Goal: Information Seeking & Learning: Learn about a topic

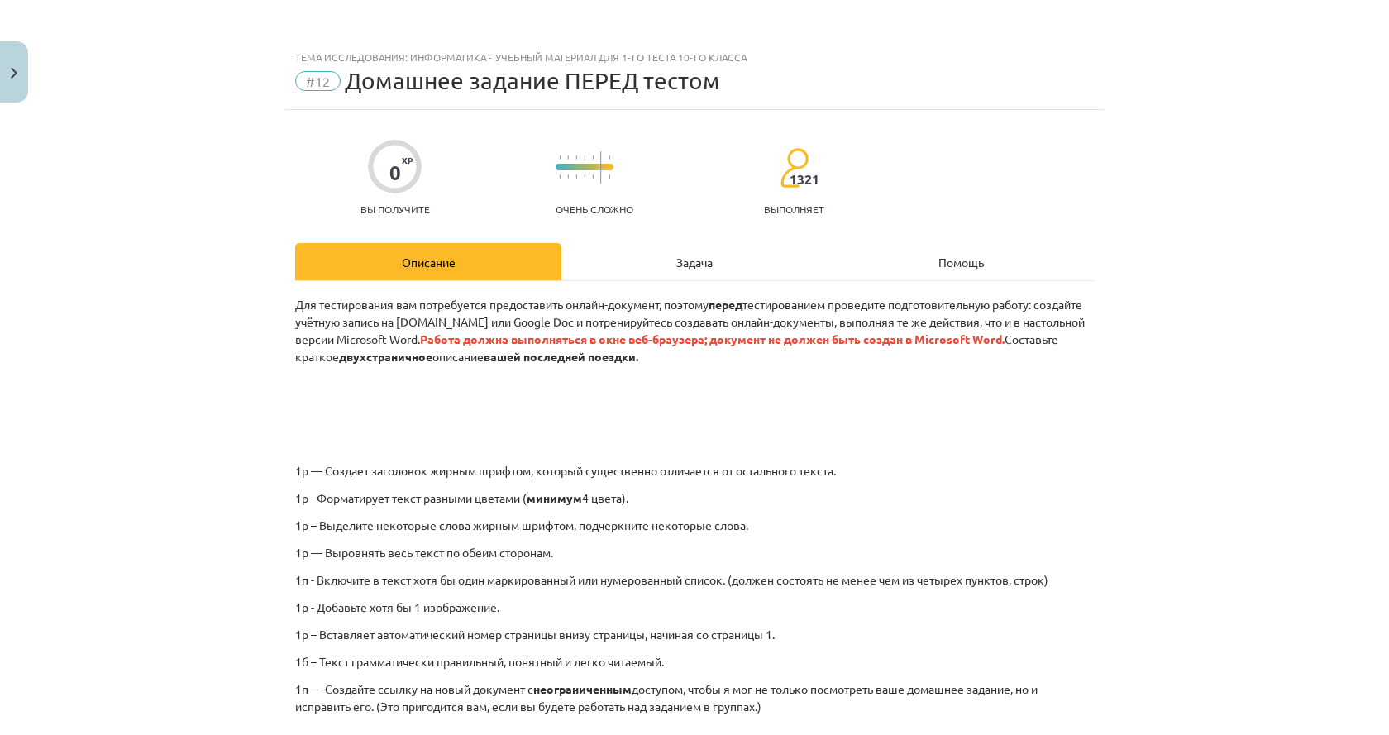
scroll to position [261, 0]
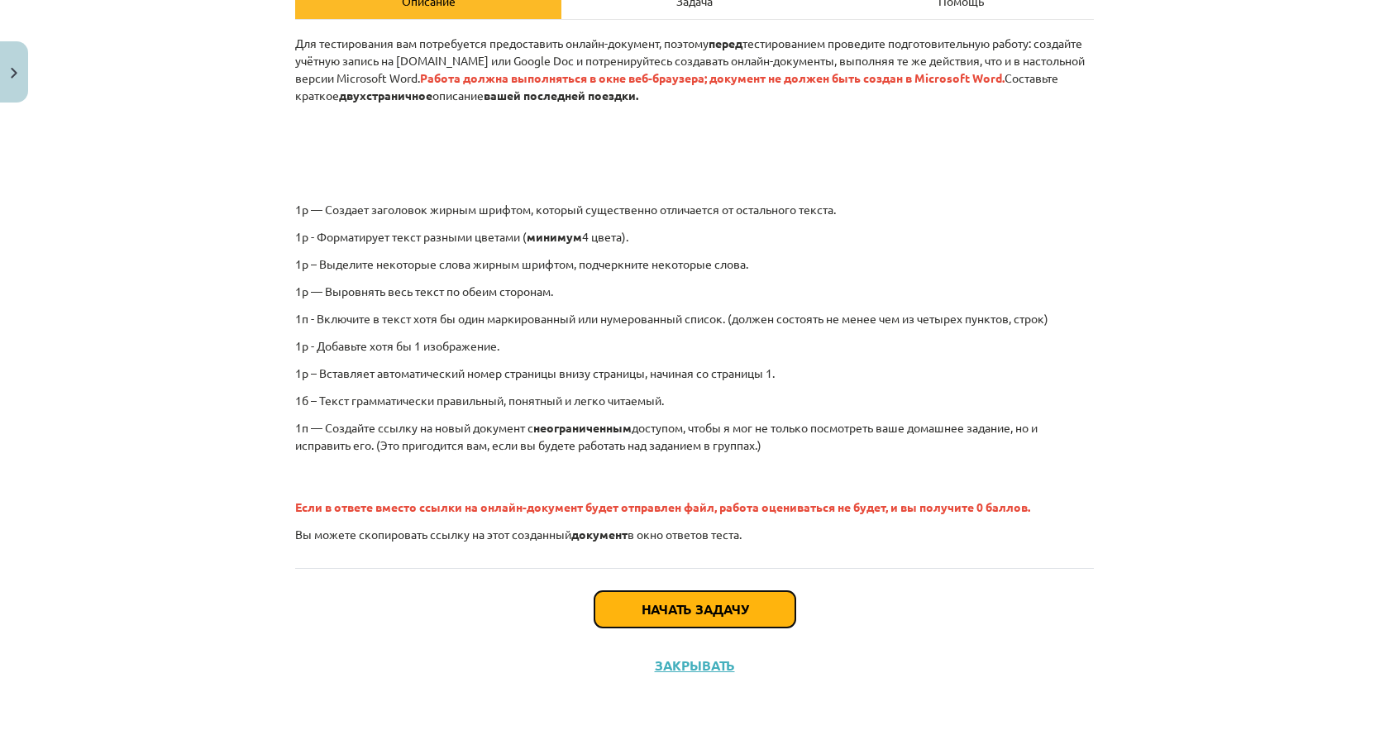
click at [679, 607] on font "Начать задачу" at bounding box center [694, 608] width 107 height 17
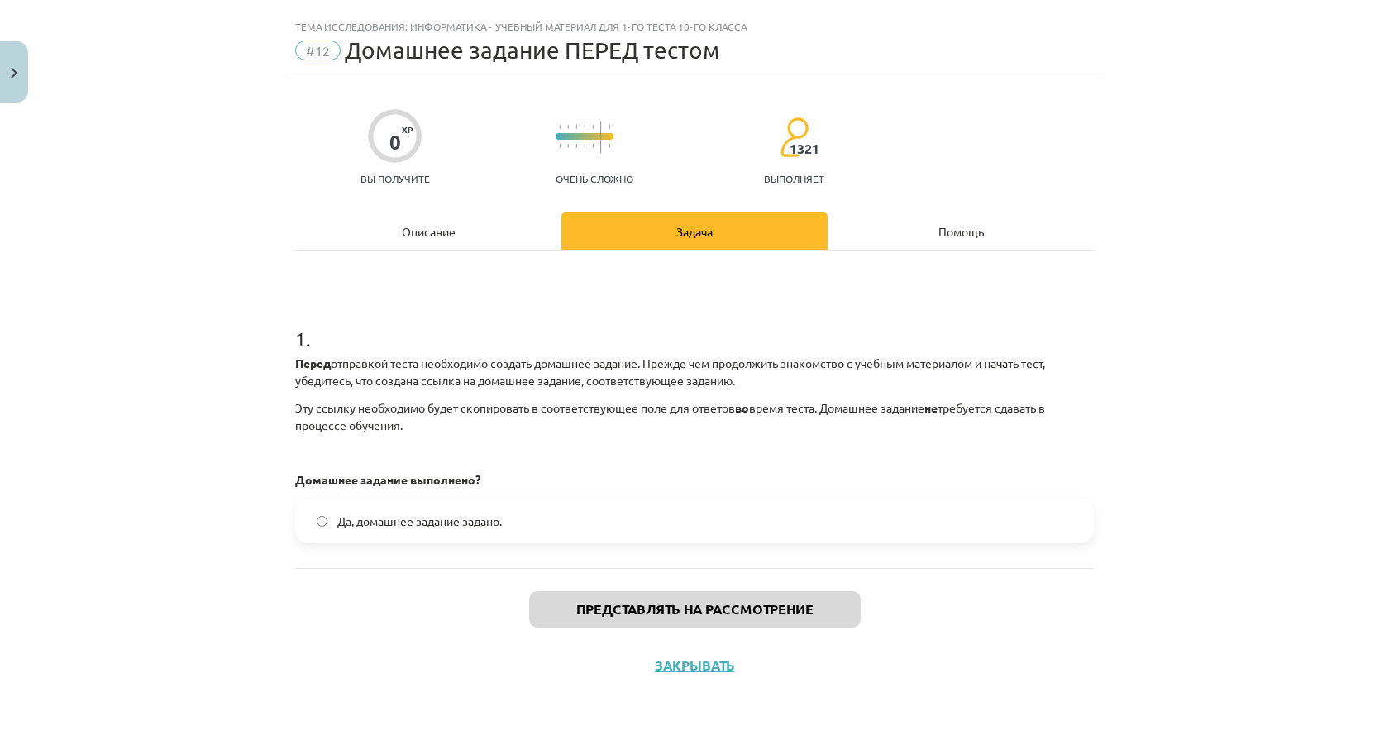
scroll to position [1677, 0]
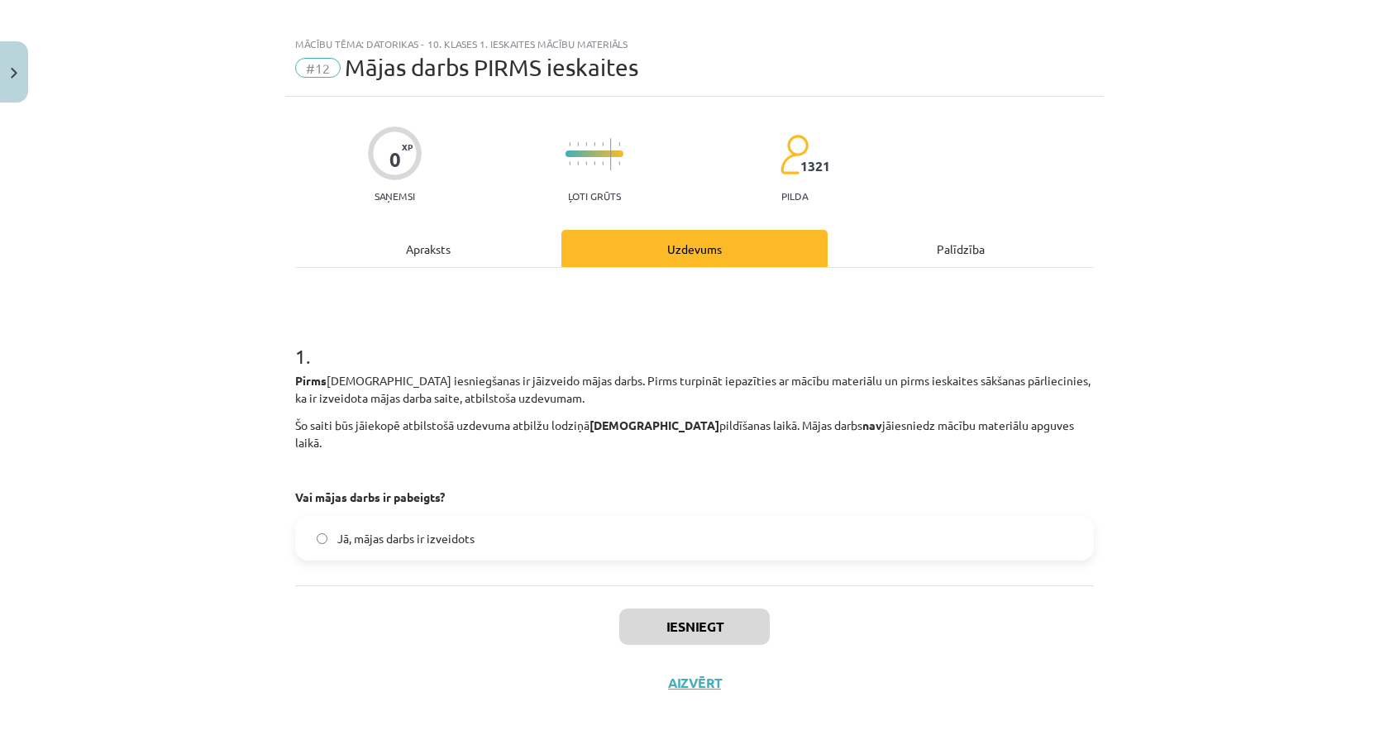
click at [450, 530] on span "Jā, mājas darbs ir izveidots" at bounding box center [405, 538] width 137 height 17
click at [638, 608] on button "Iesniegt" at bounding box center [694, 626] width 150 height 36
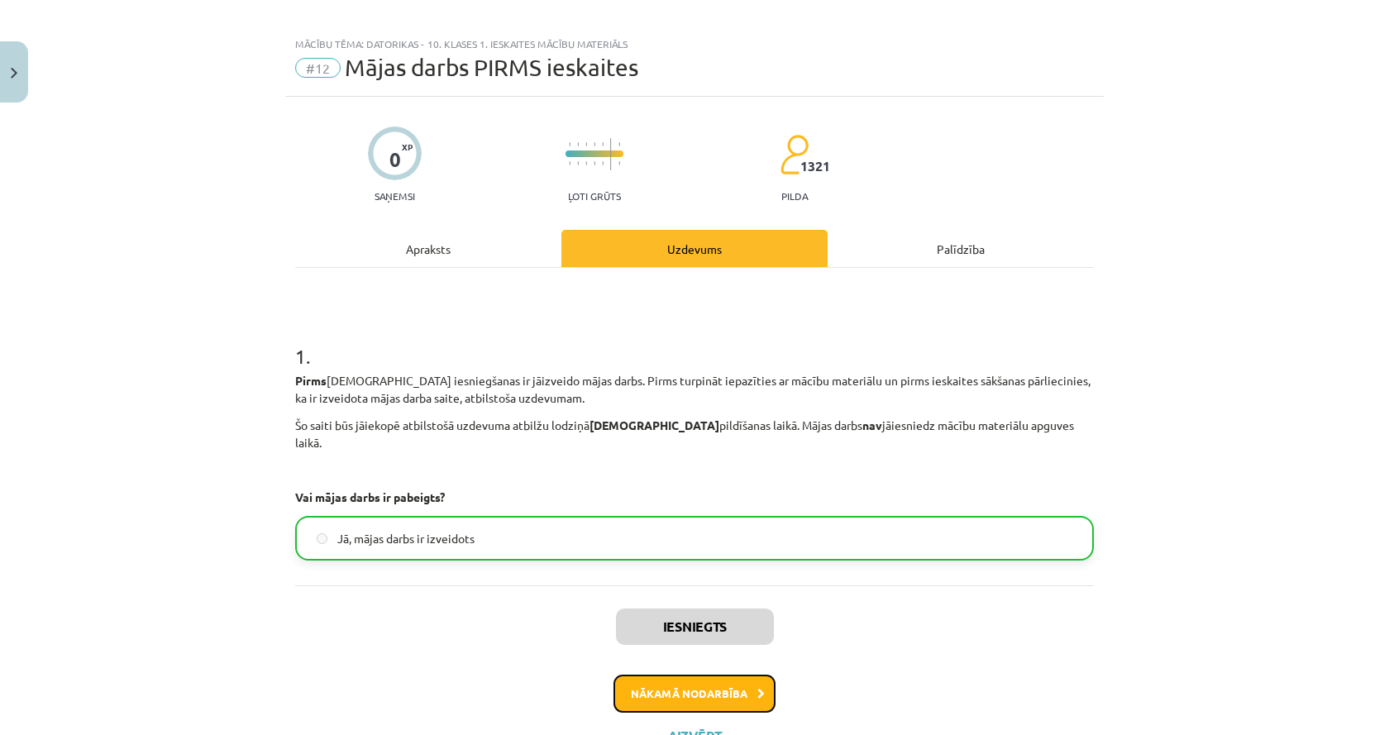
click at [694, 677] on button "Nākamā nodarbība" at bounding box center [694, 693] width 162 height 38
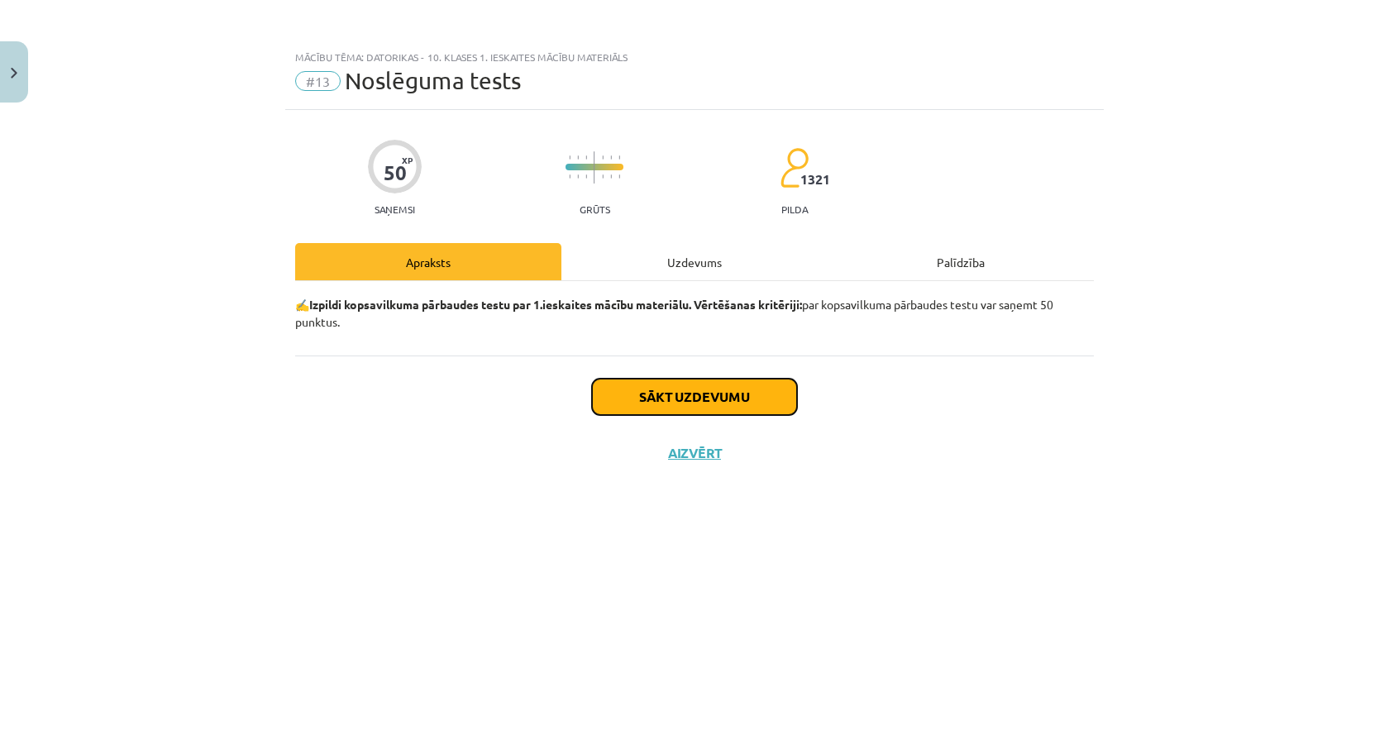
click at [662, 395] on button "Sākt uzdevumu" at bounding box center [694, 397] width 205 height 36
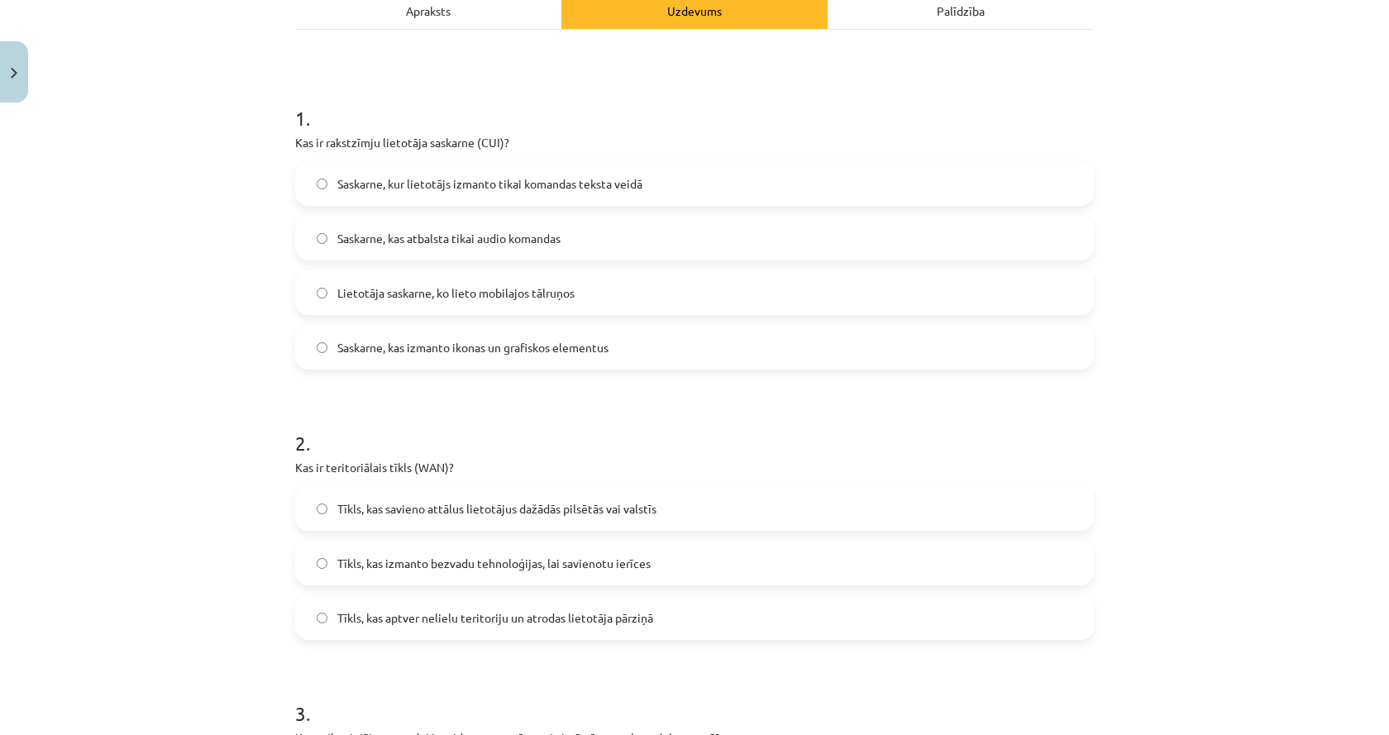
scroll to position [248, 0]
click at [523, 186] on span "Saskarne, kur lietotājs izmanto tikai komandas teksta veidā" at bounding box center [489, 187] width 305 height 17
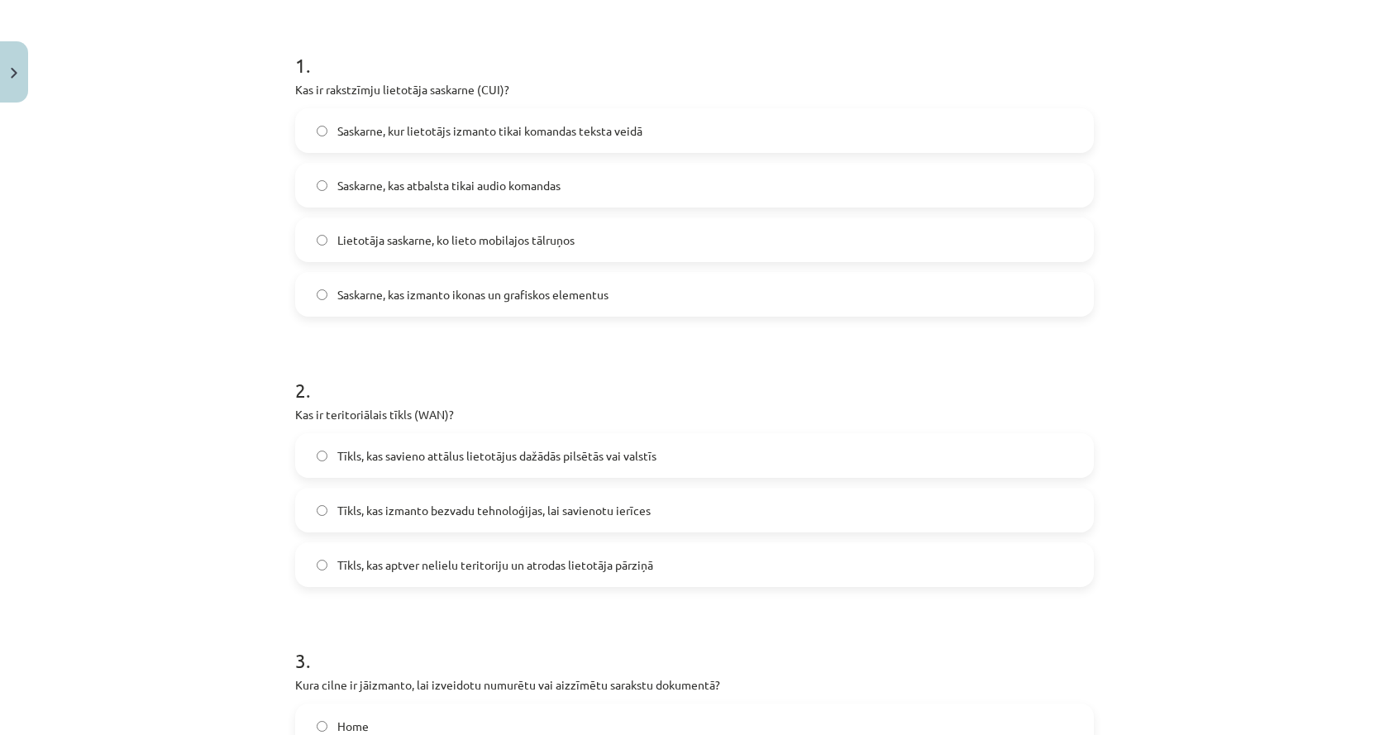
scroll to position [331, 0]
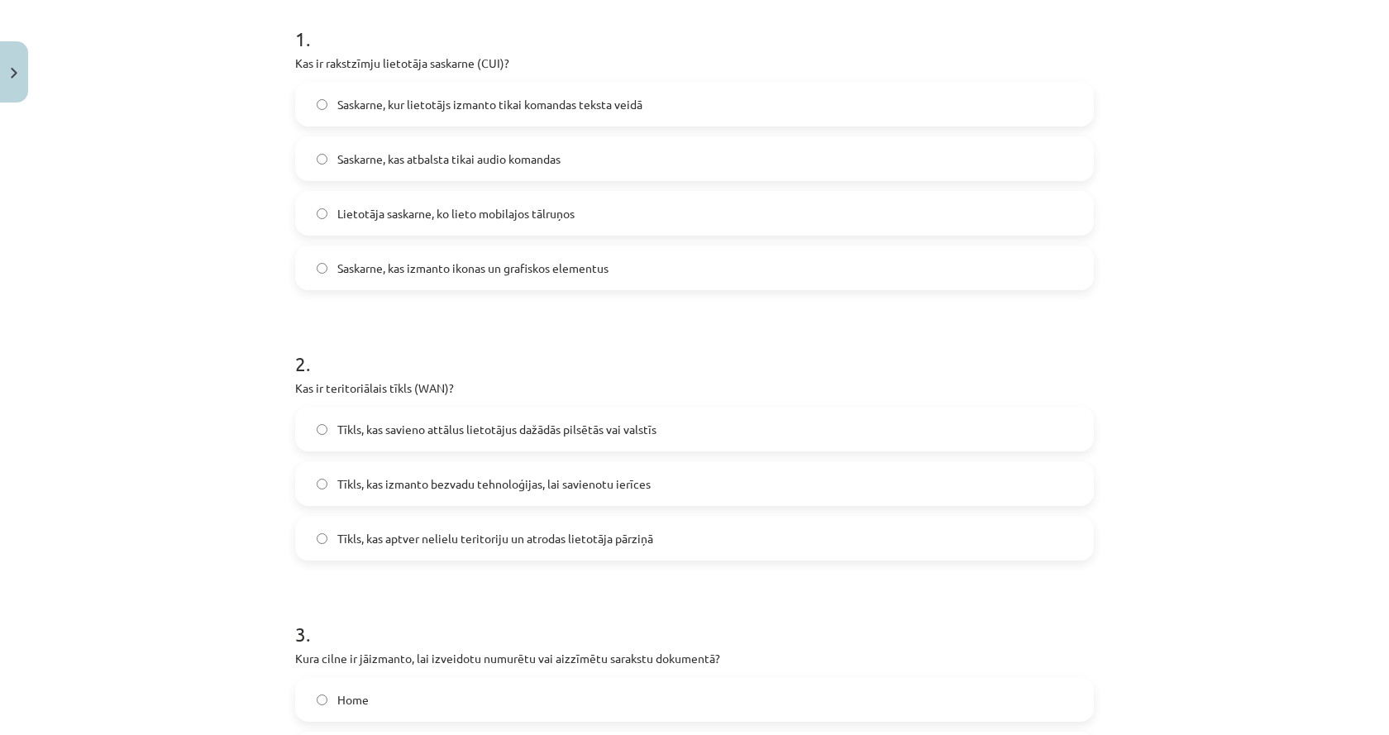
click at [603, 424] on span "Tīkls, kas savieno attālus lietotājus dažādās pilsētās vai valstīs" at bounding box center [496, 429] width 319 height 17
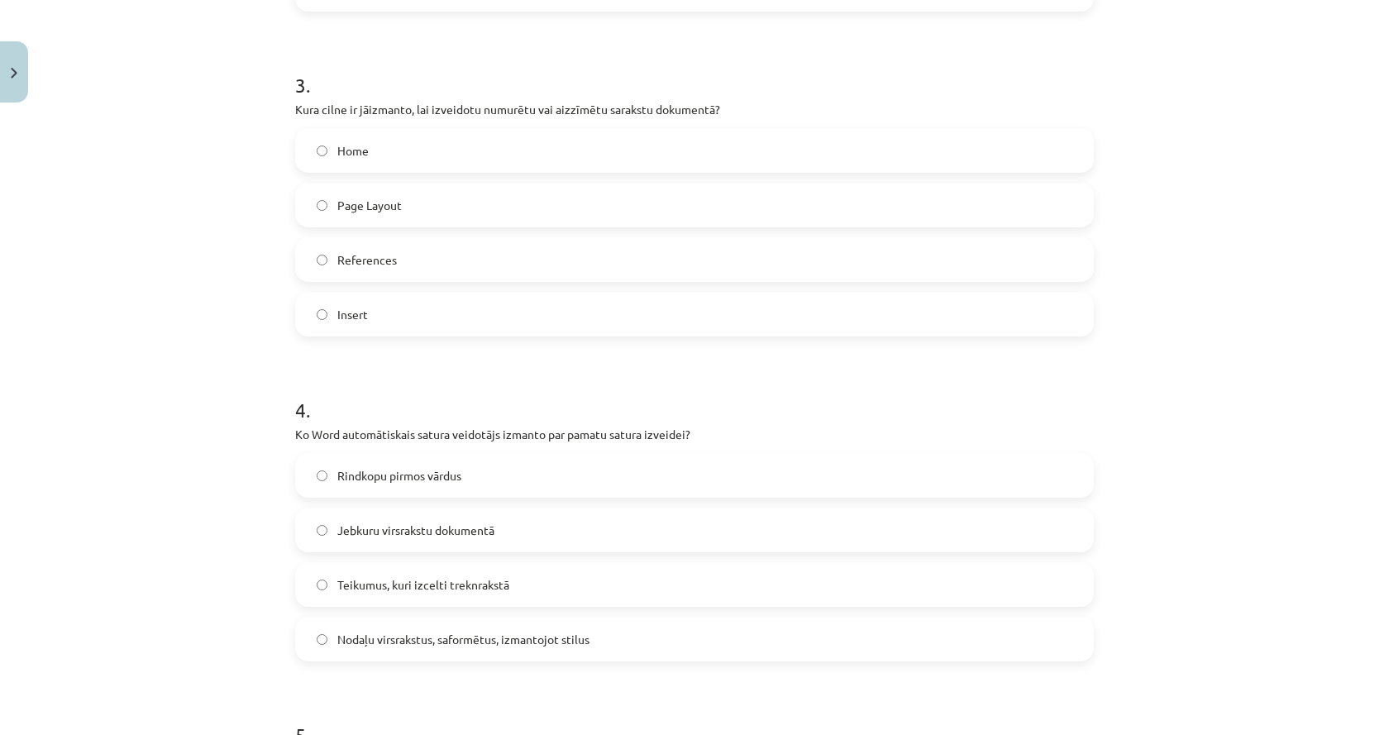
scroll to position [909, 0]
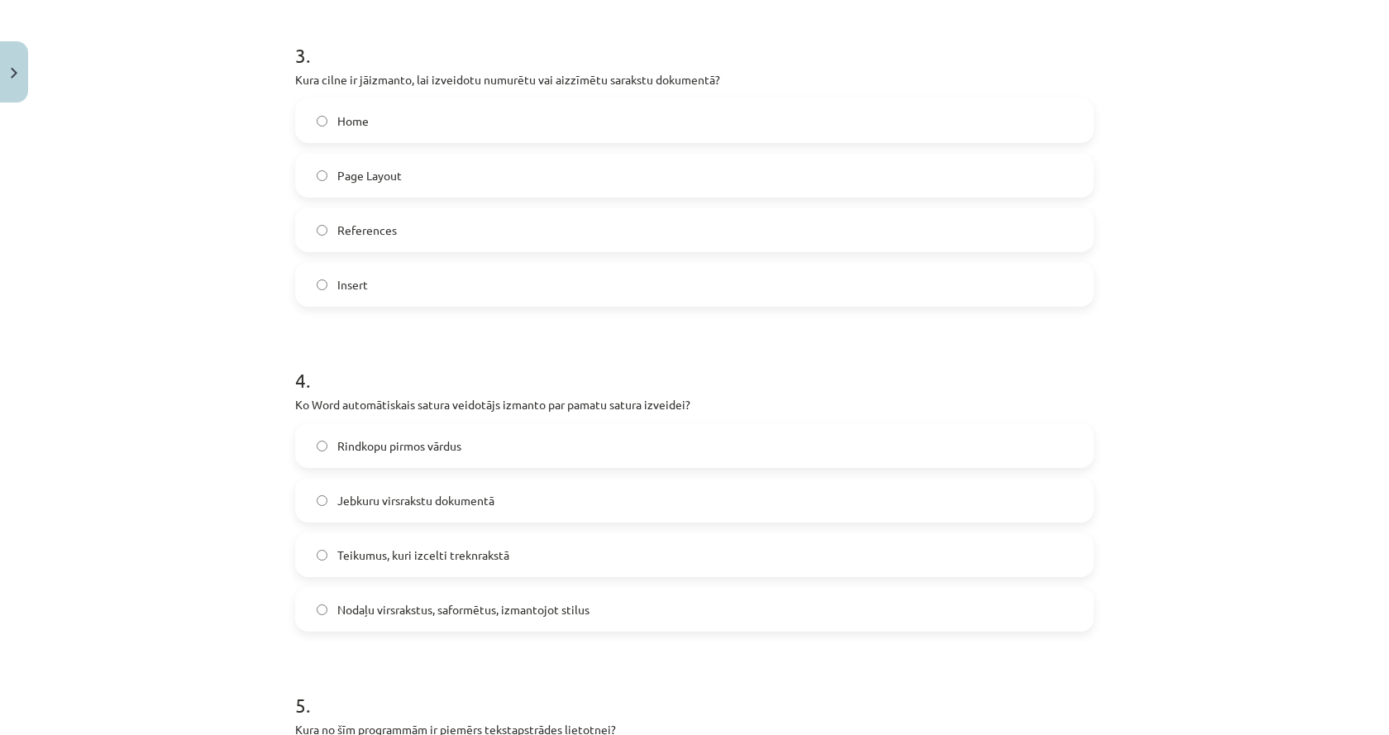
click at [419, 289] on label "Insert" at bounding box center [694, 284] width 795 height 41
click at [449, 603] on span "Nodaļu virsrakstus, saformētus, izmantojot stilus" at bounding box center [463, 609] width 252 height 17
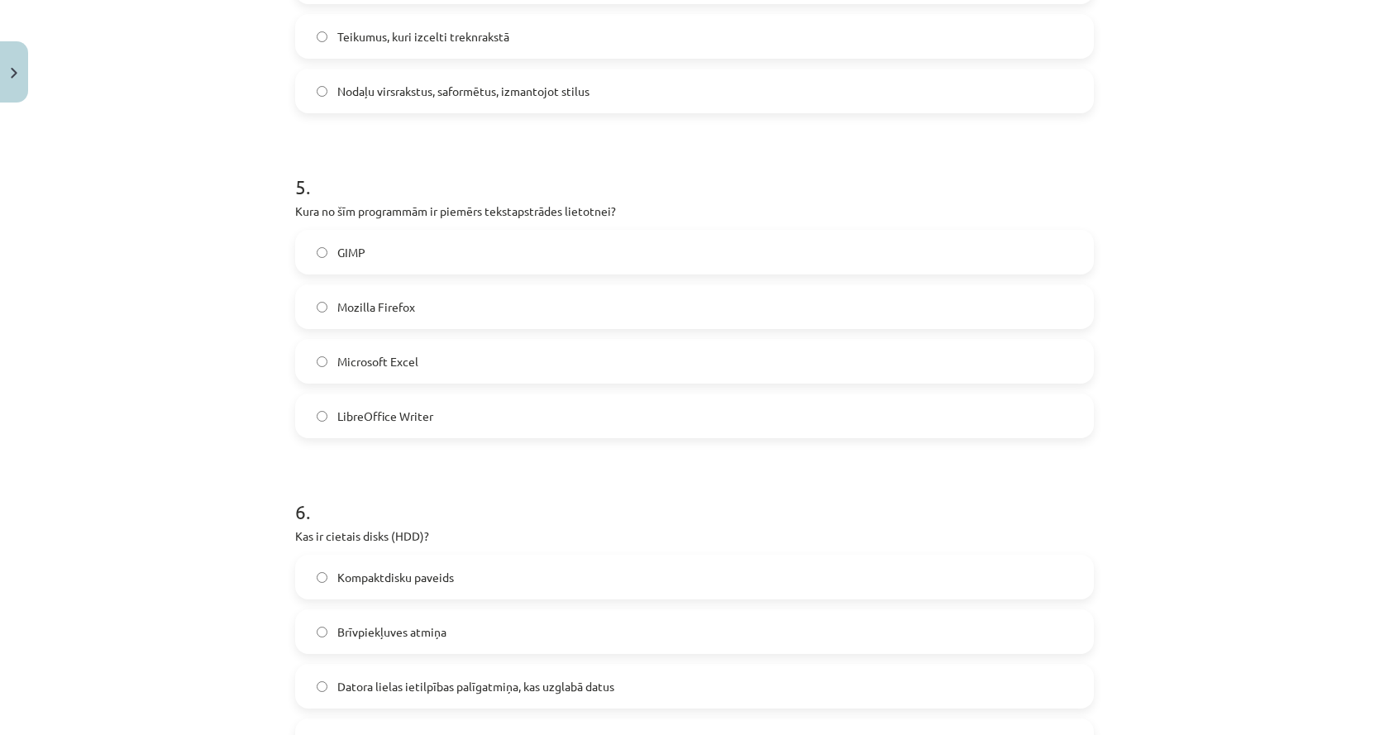
scroll to position [1570, 0]
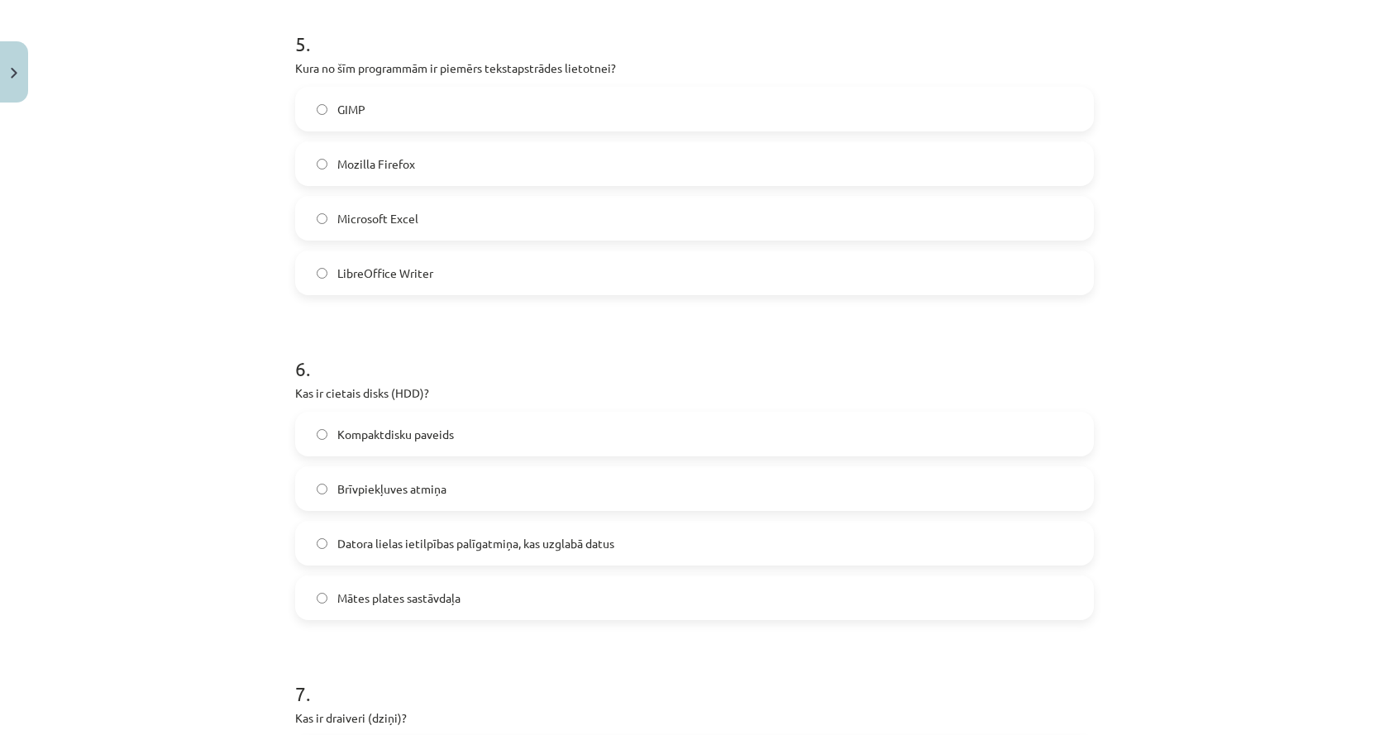
click at [417, 282] on label "LibreOffice Writer" at bounding box center [694, 272] width 795 height 41
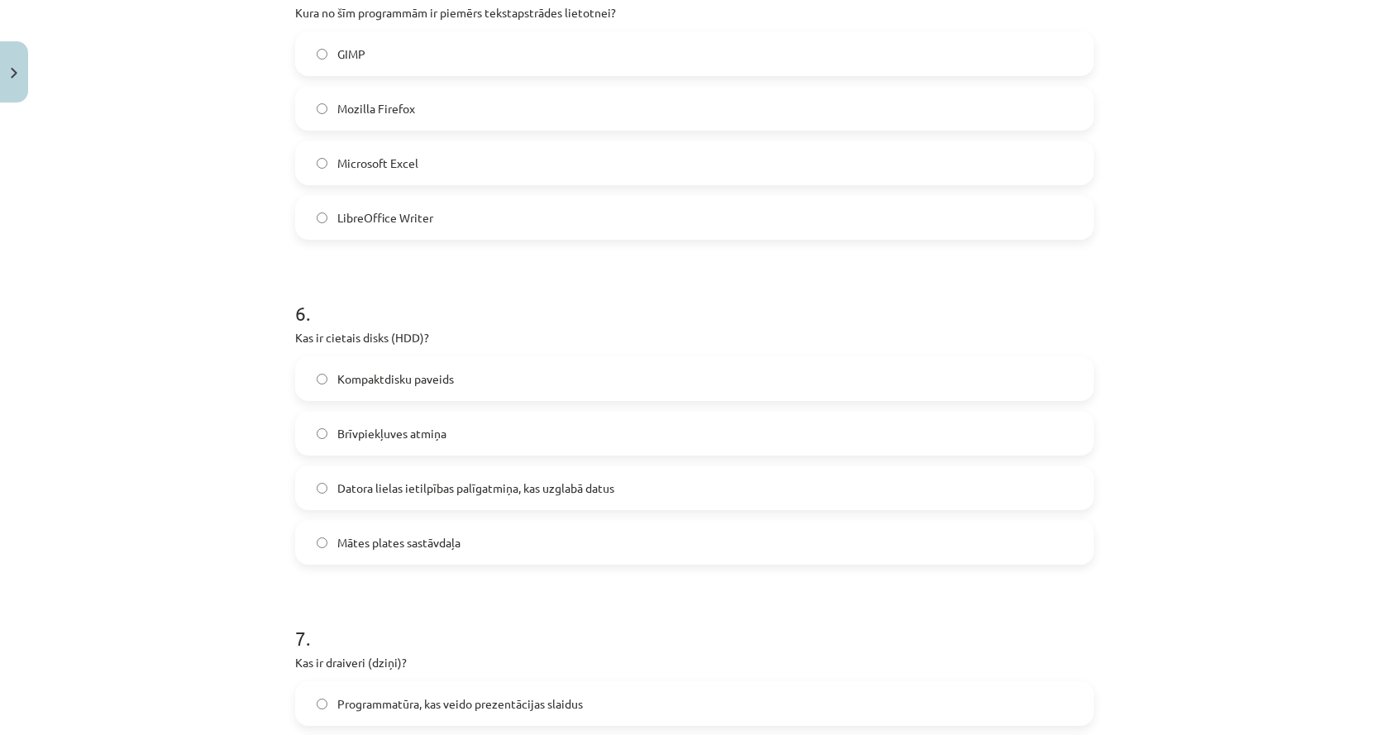
scroll to position [1653, 0]
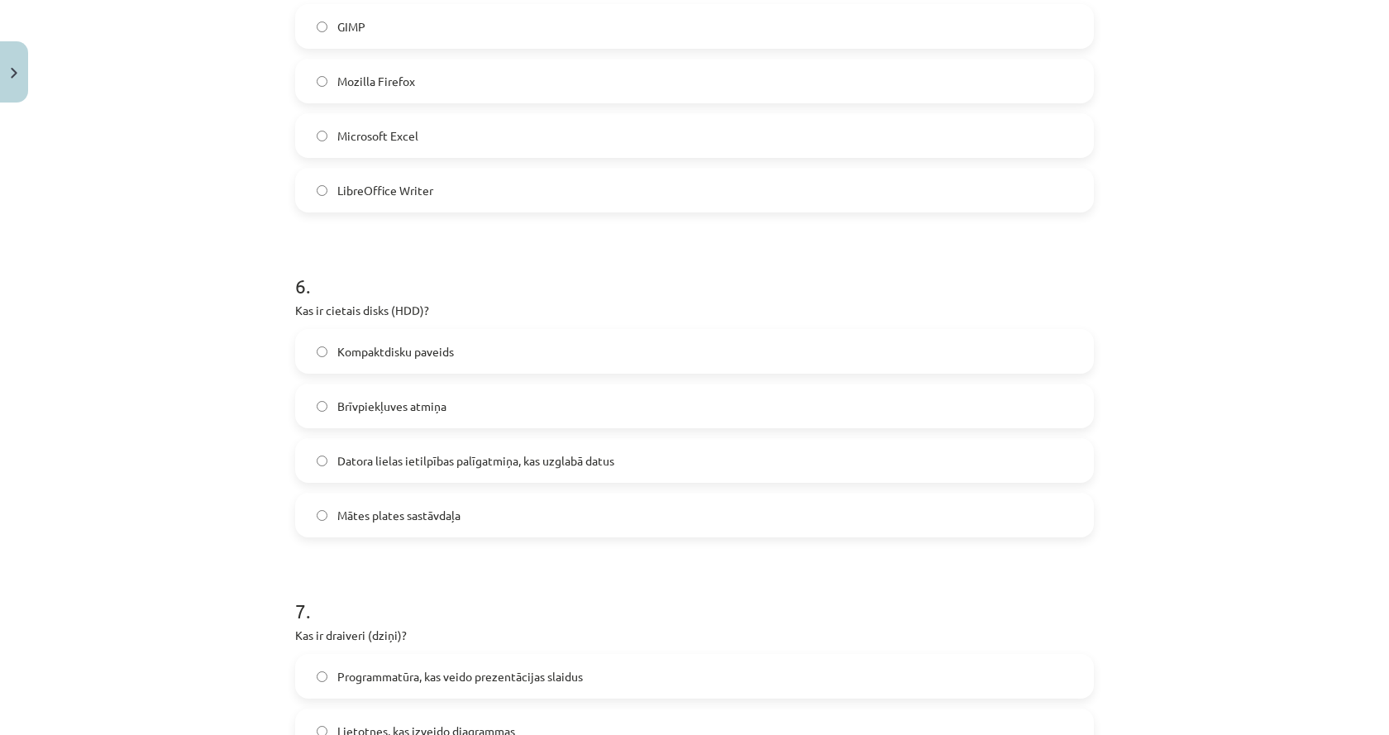
click at [363, 452] on span "Datora lielas ietilpības palīgatmiņa, kas uzglabā datus" at bounding box center [475, 460] width 277 height 17
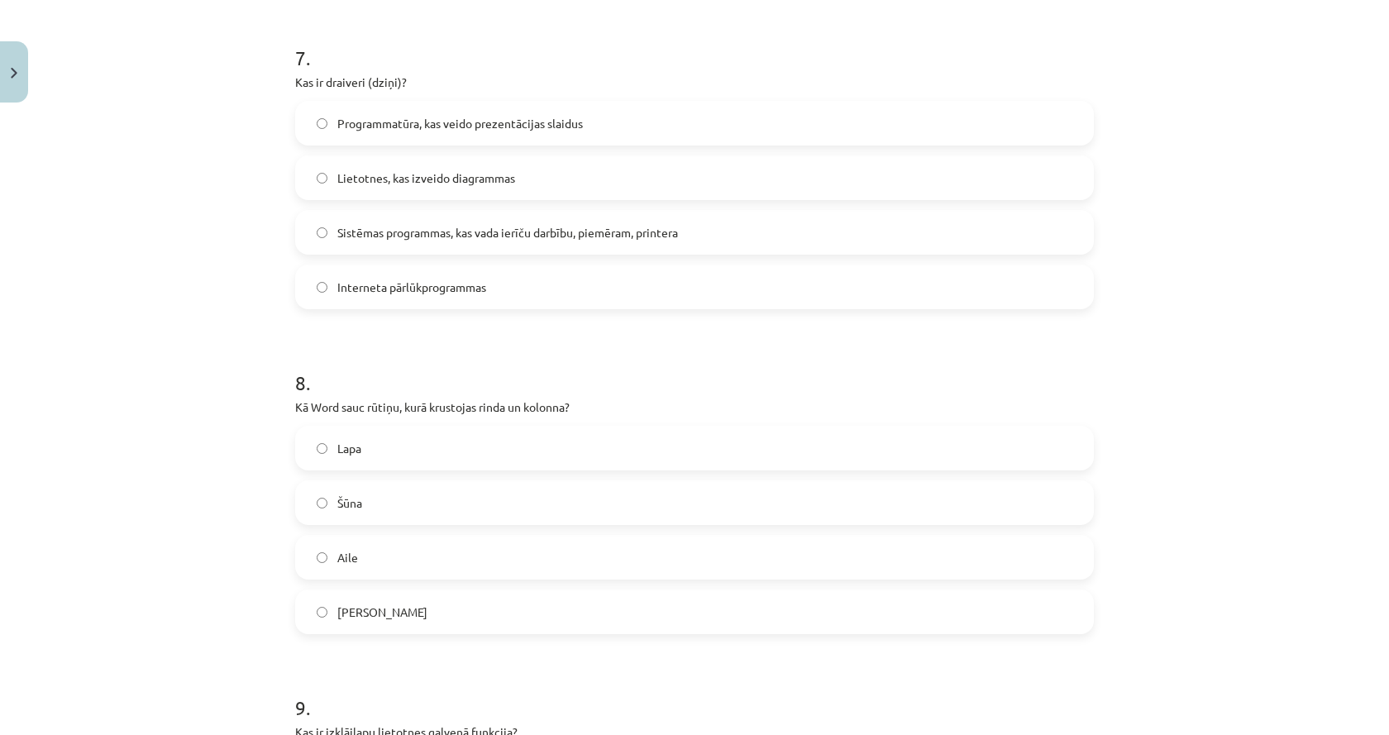
scroll to position [2232, 0]
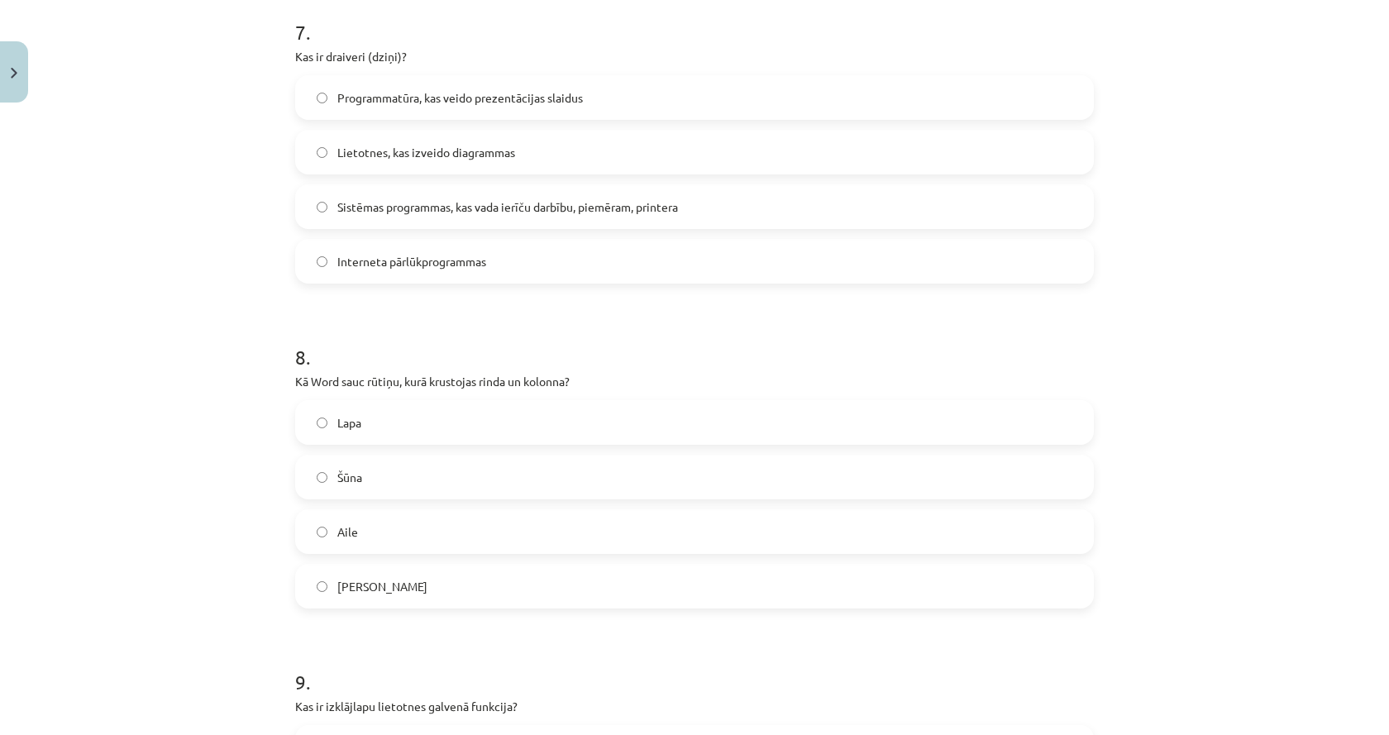
click at [431, 222] on label "Sistēmas programmas, kas vada ierīču darbību, piemēram, printera" at bounding box center [694, 206] width 795 height 41
click at [398, 486] on label "Šūna" at bounding box center [694, 476] width 795 height 41
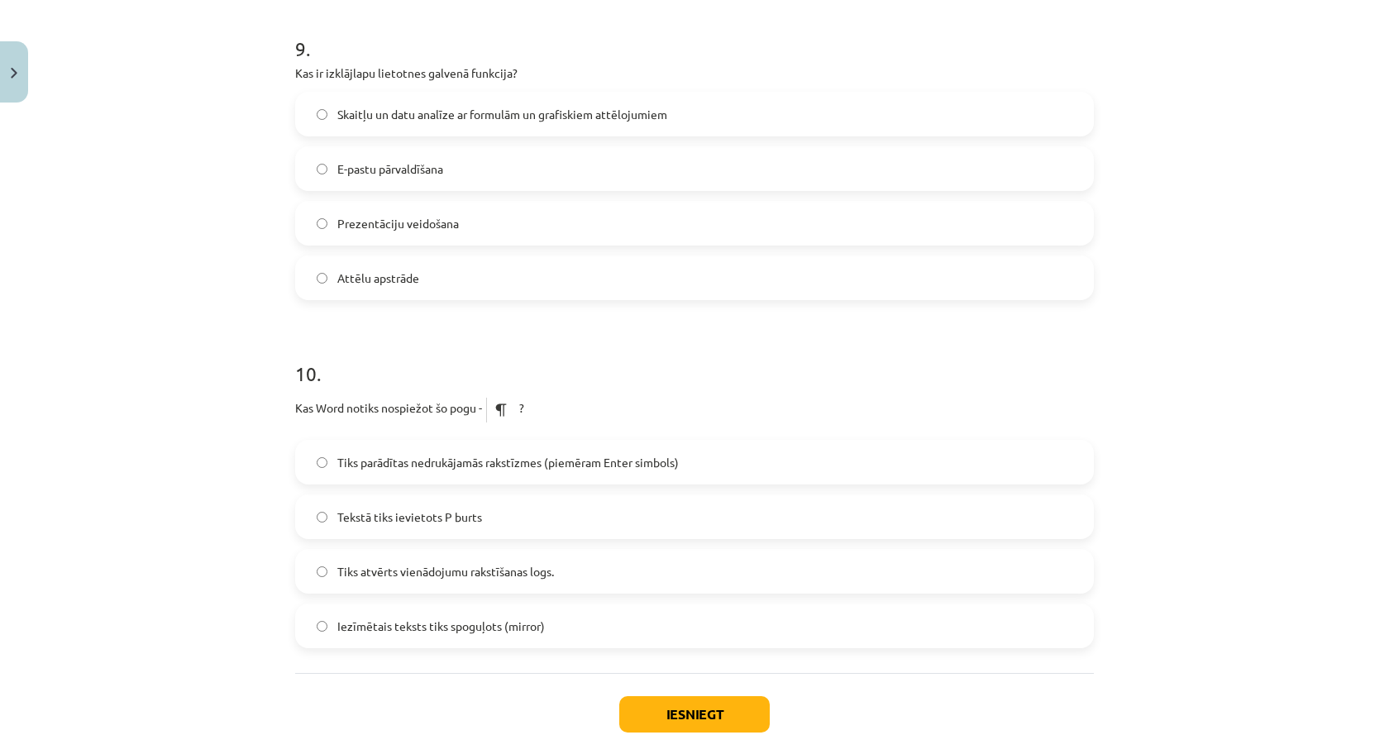
scroll to position [2893, 0]
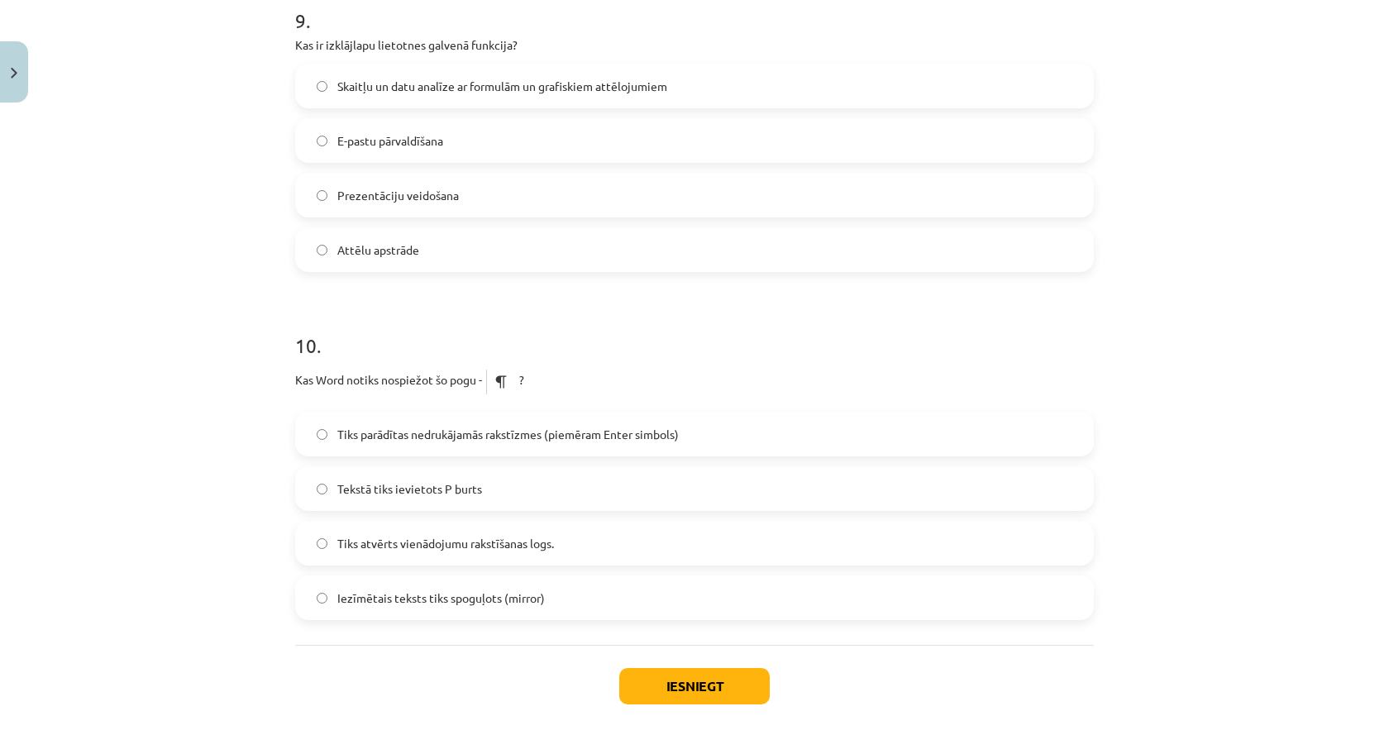
click at [450, 78] on span "Skaitļu un datu analīze ar formulām un grafiskiem attēlojumiem" at bounding box center [502, 86] width 330 height 17
click at [396, 434] on span "Tiks parādītas nedrukājamās rakstīzmes (piemēram Enter simbols)" at bounding box center [507, 434] width 341 height 17
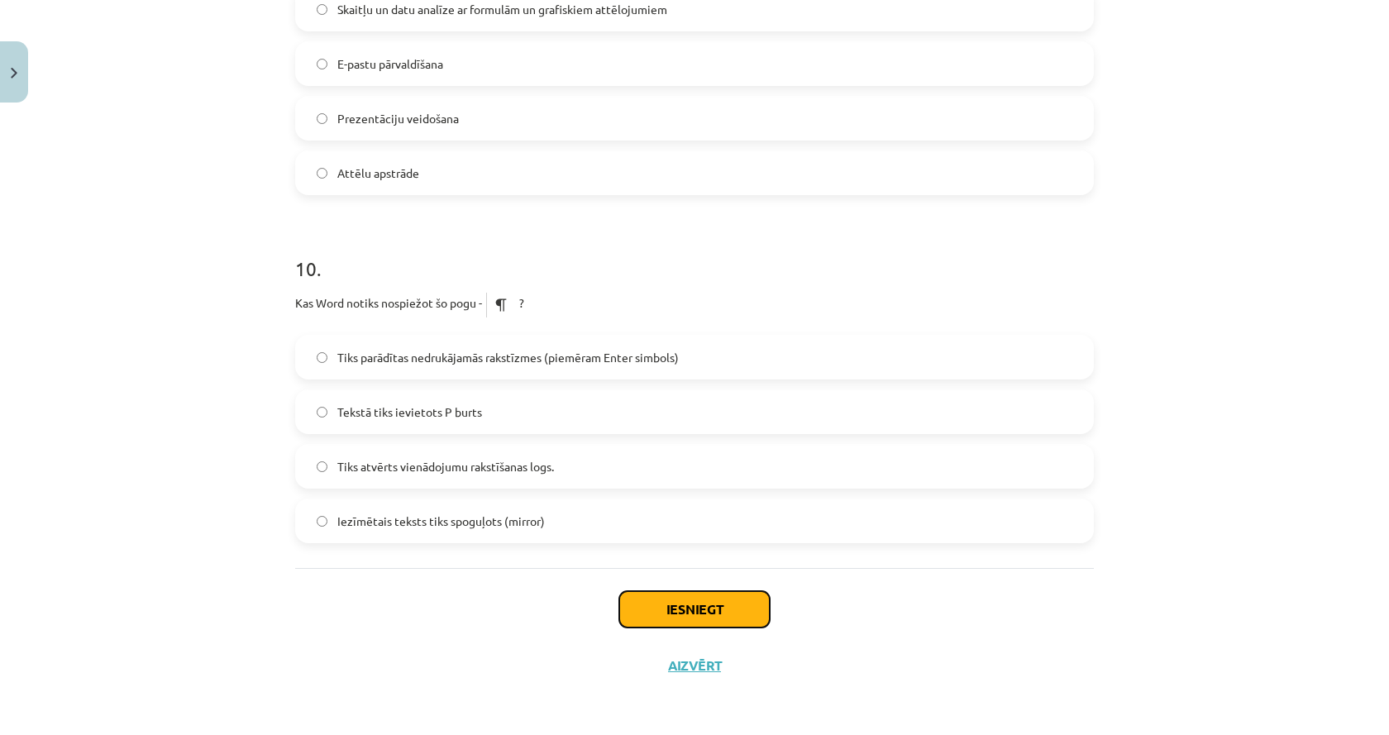
click at [706, 607] on button "Iesniegt" at bounding box center [694, 609] width 150 height 36
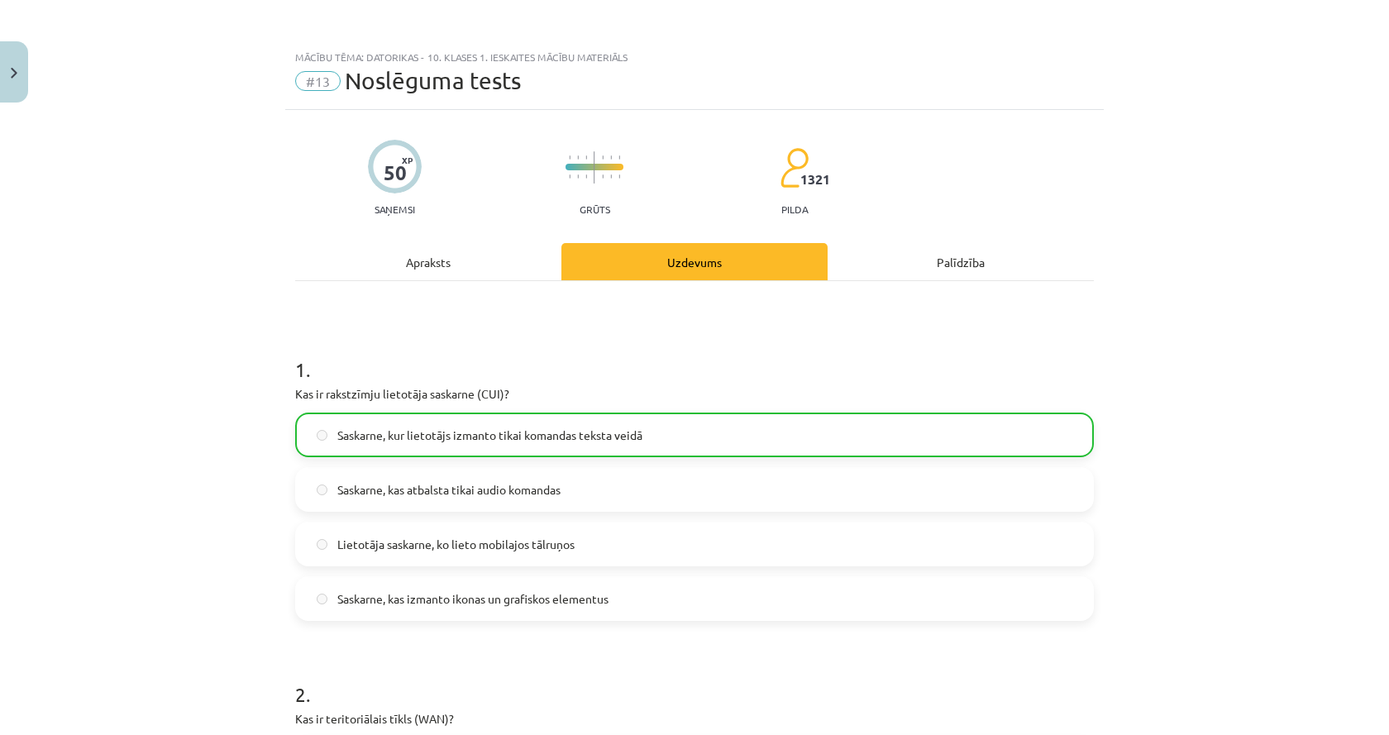
scroll to position [3023, 0]
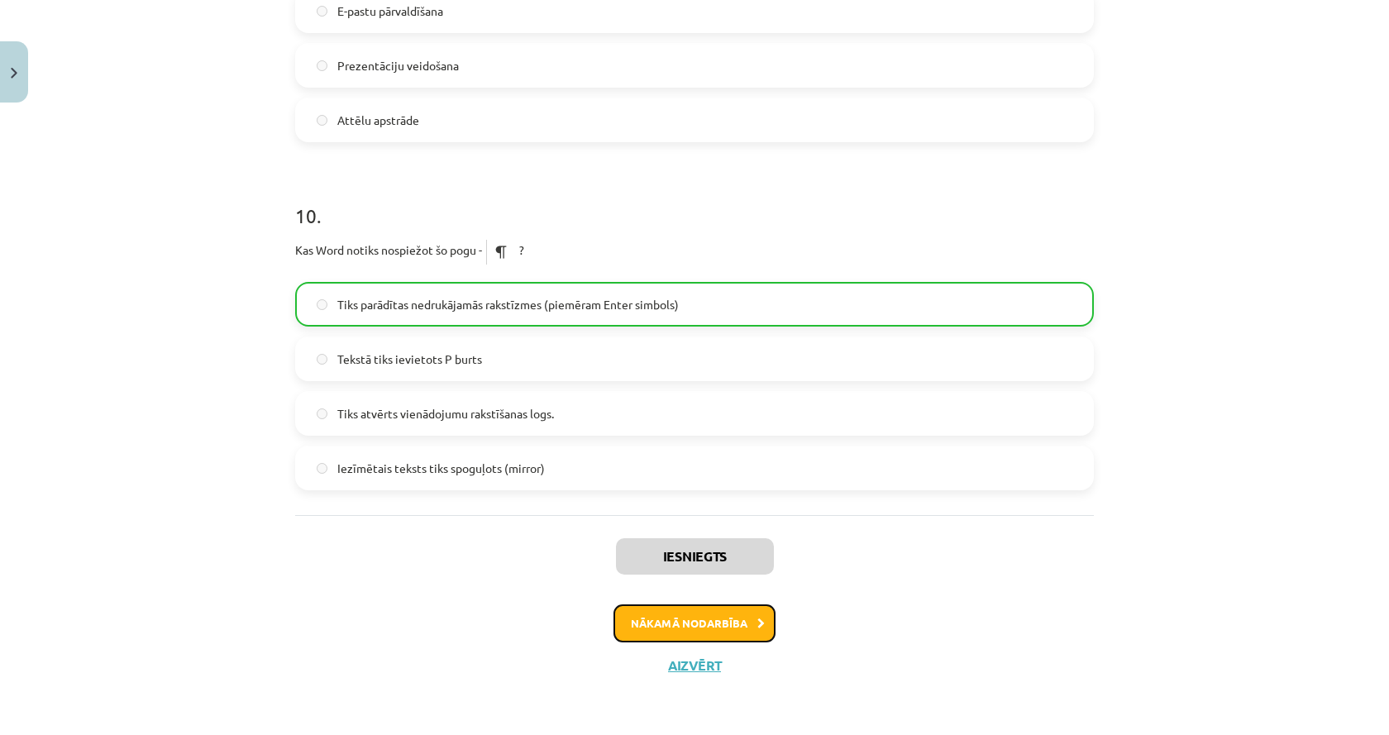
click at [681, 621] on button "Nākamā nodarbība" at bounding box center [694, 623] width 162 height 38
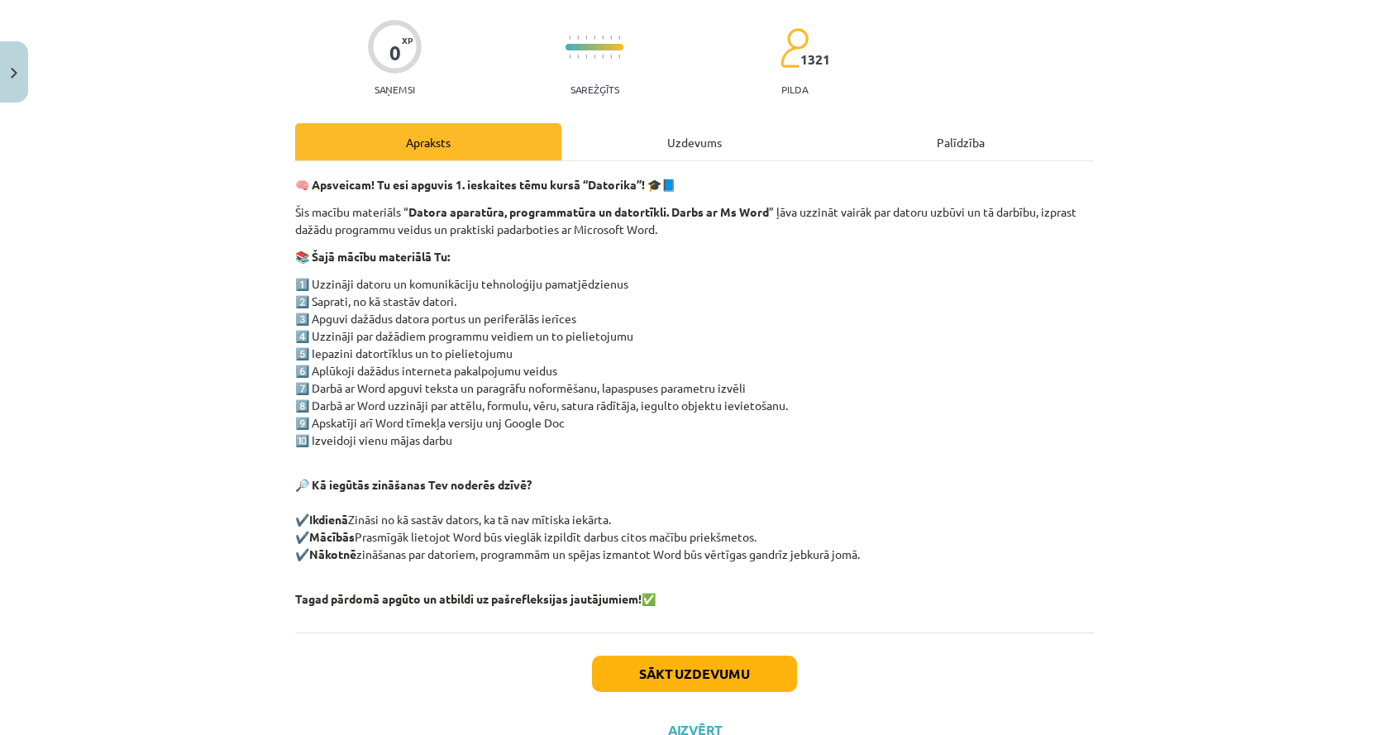
scroll to position [184, 0]
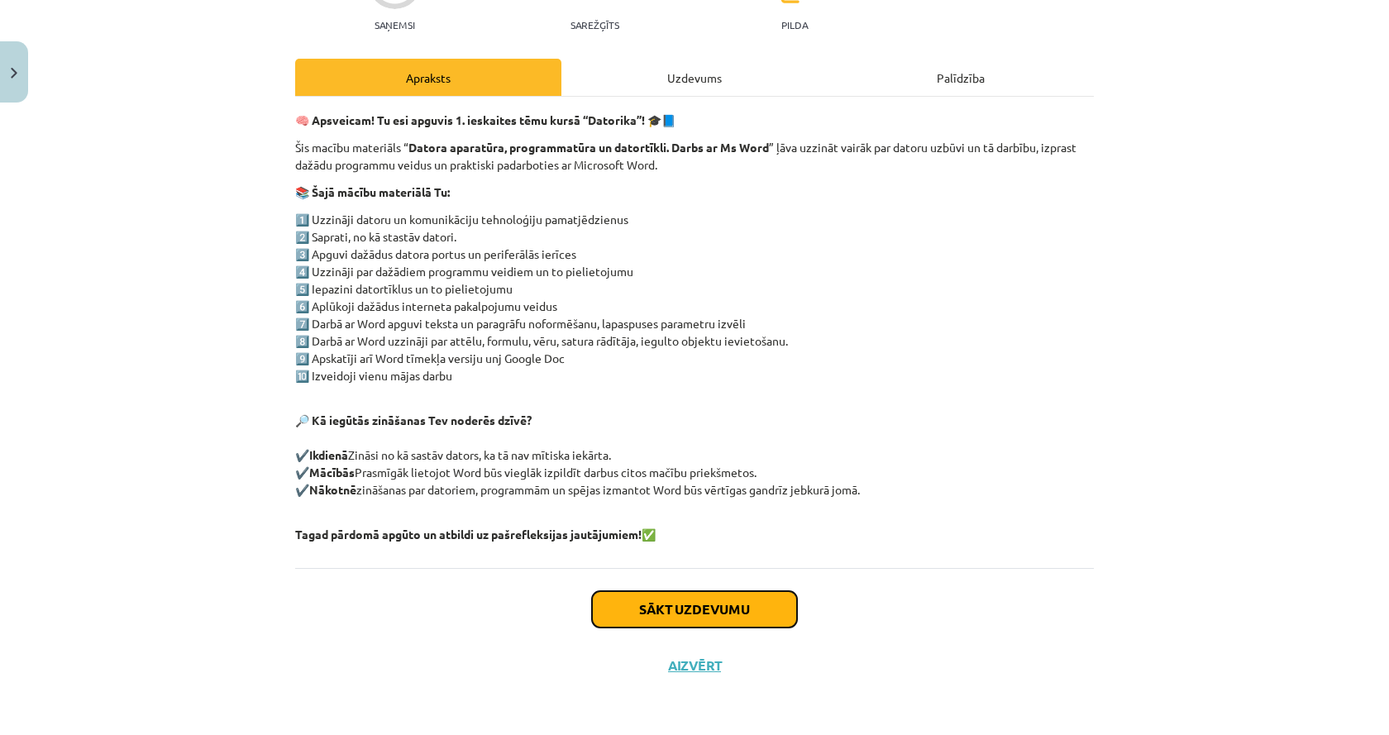
click at [652, 613] on button "Sākt uzdevumu" at bounding box center [694, 609] width 205 height 36
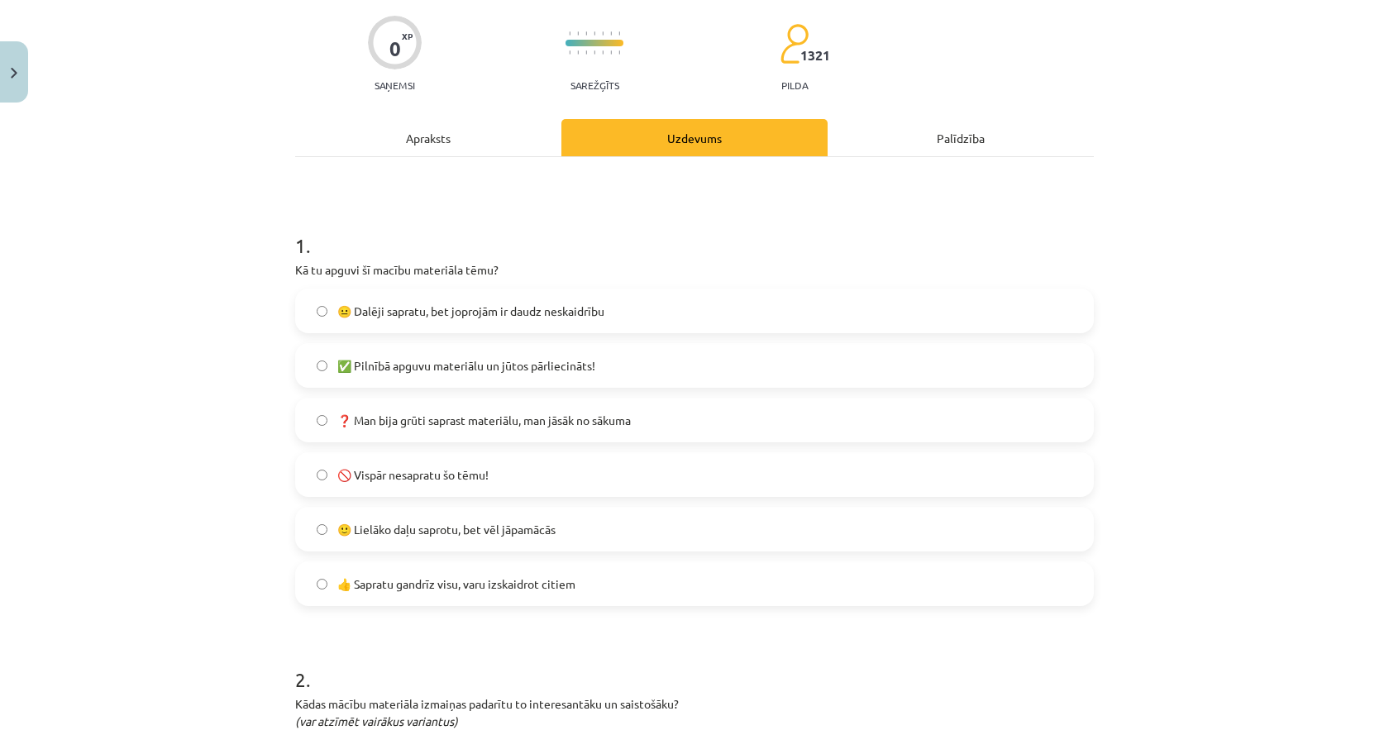
scroll to position [1798, 0]
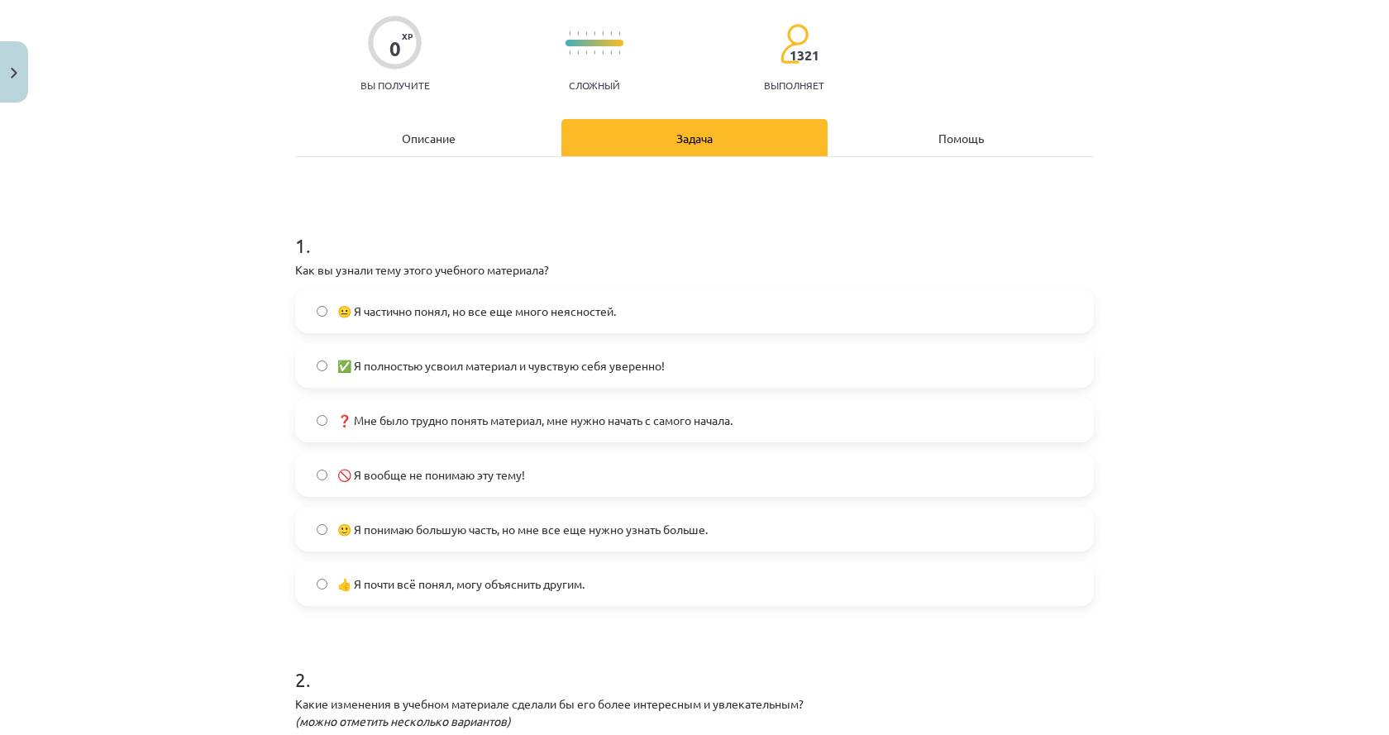
drag, startPoint x: 394, startPoint y: 376, endPoint x: 367, endPoint y: 387, distance: 29.3
click at [394, 376] on label "✅ Я полностью усвоил материал и чувствую себя уверенно!" at bounding box center [694, 365] width 795 height 41
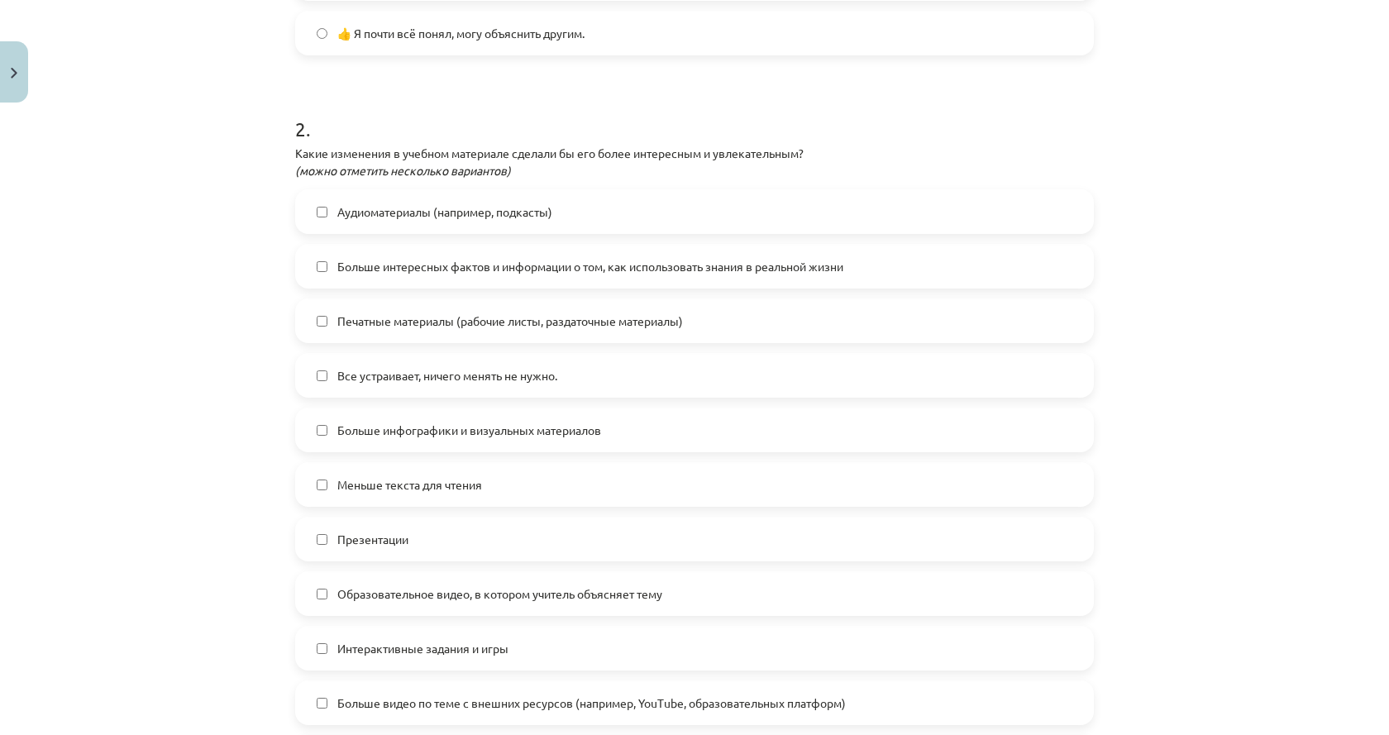
scroll to position [703, 0]
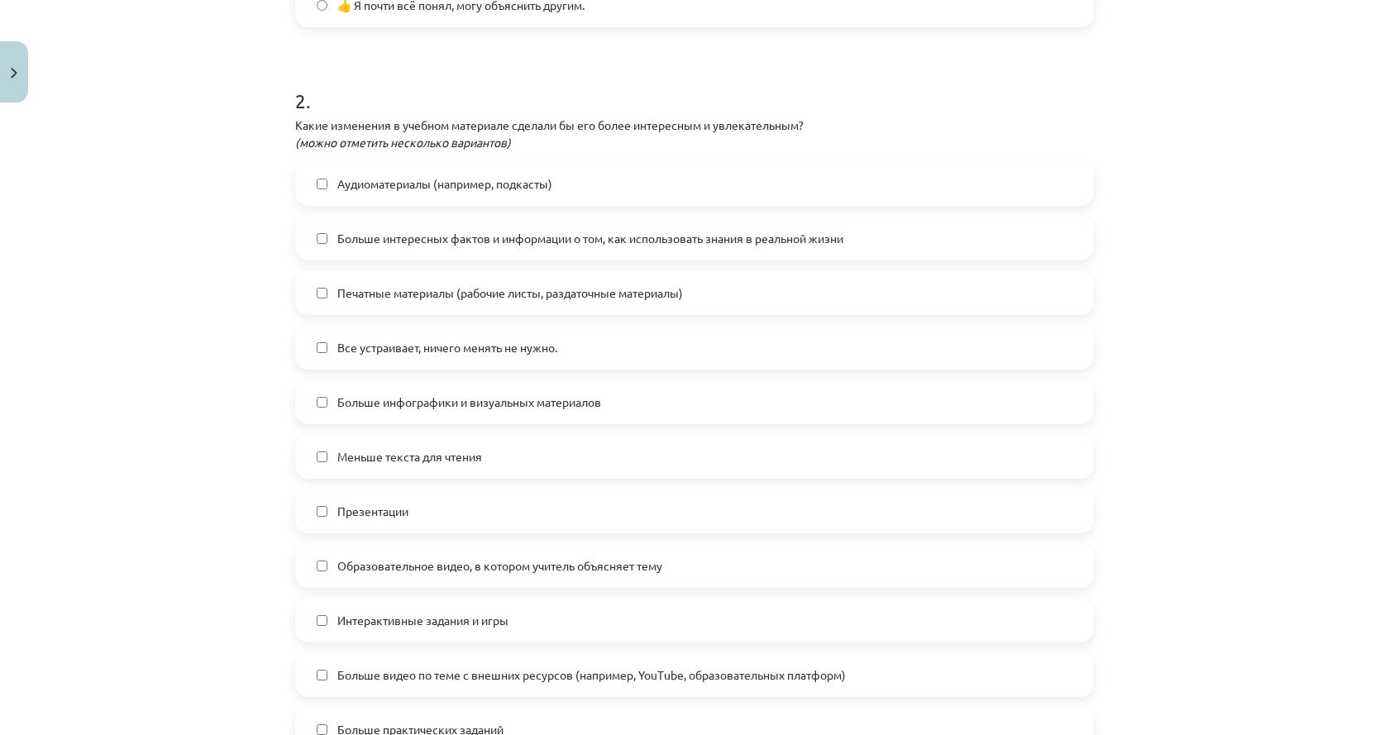
click at [473, 349] on font "Все устраивает, ничего менять не нужно." at bounding box center [447, 347] width 220 height 15
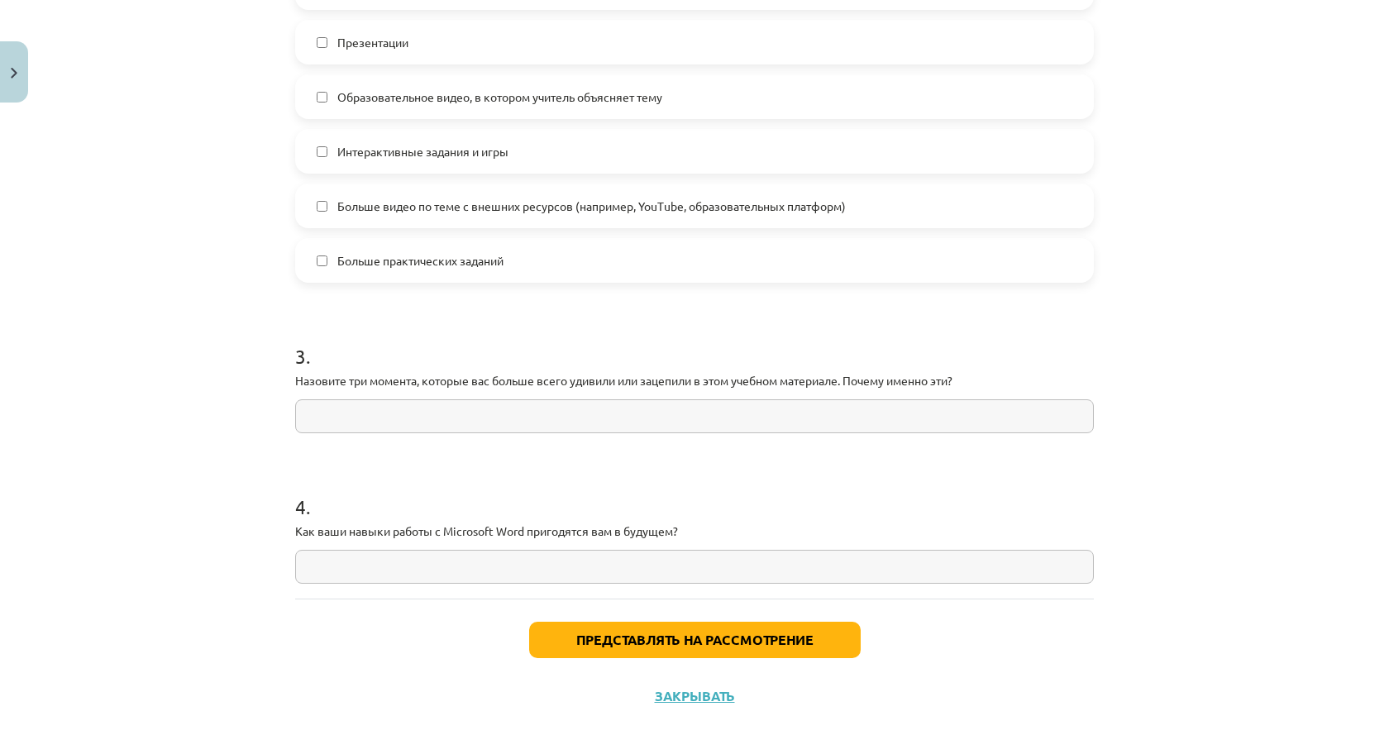
scroll to position [1198, 0]
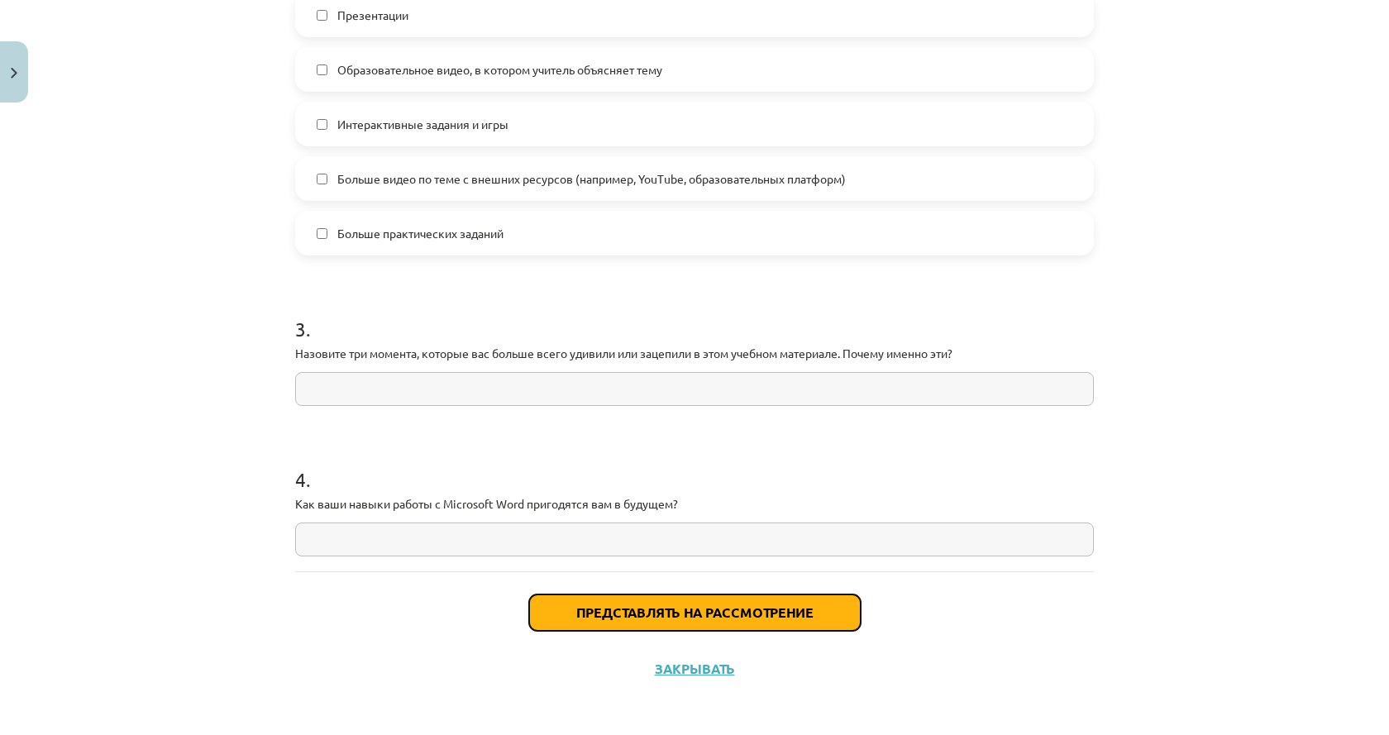
click at [640, 604] on button "Представлять на рассмотрение" at bounding box center [694, 612] width 331 height 36
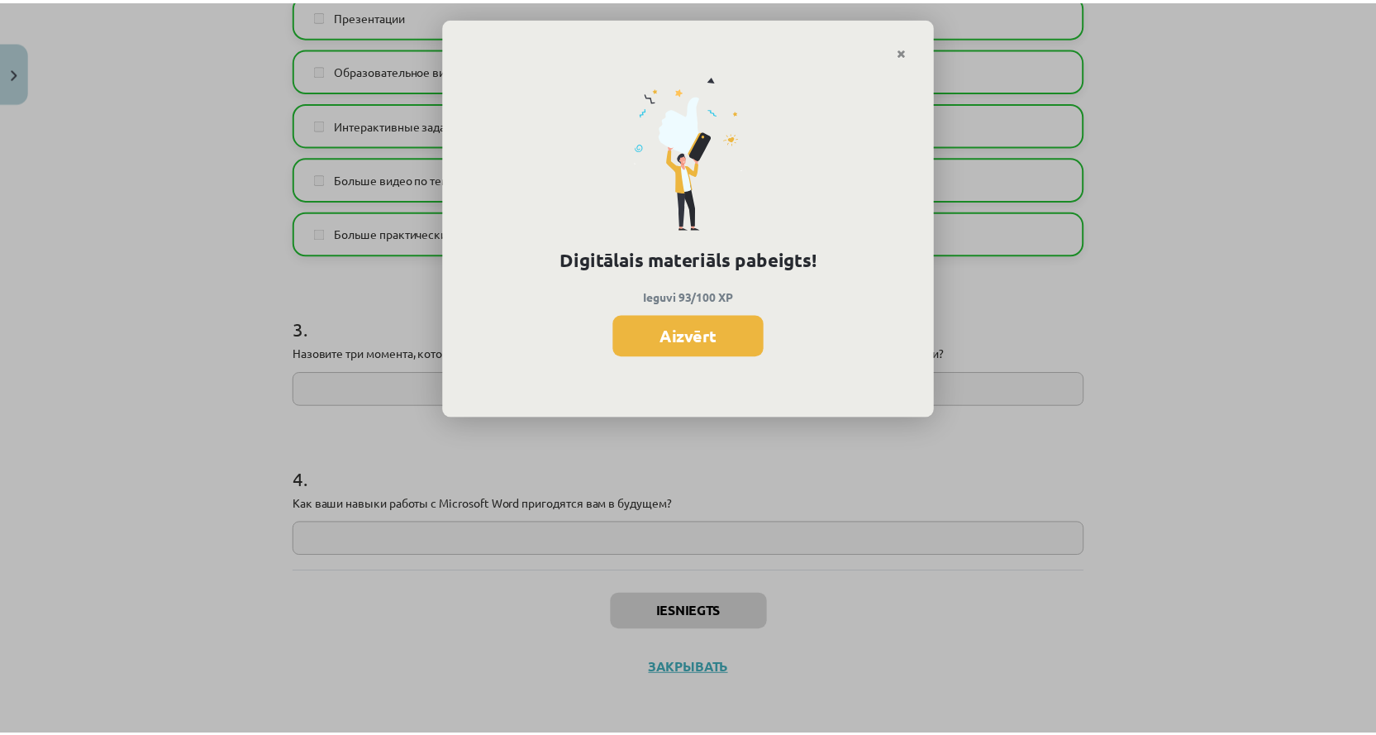
scroll to position [1758, 0]
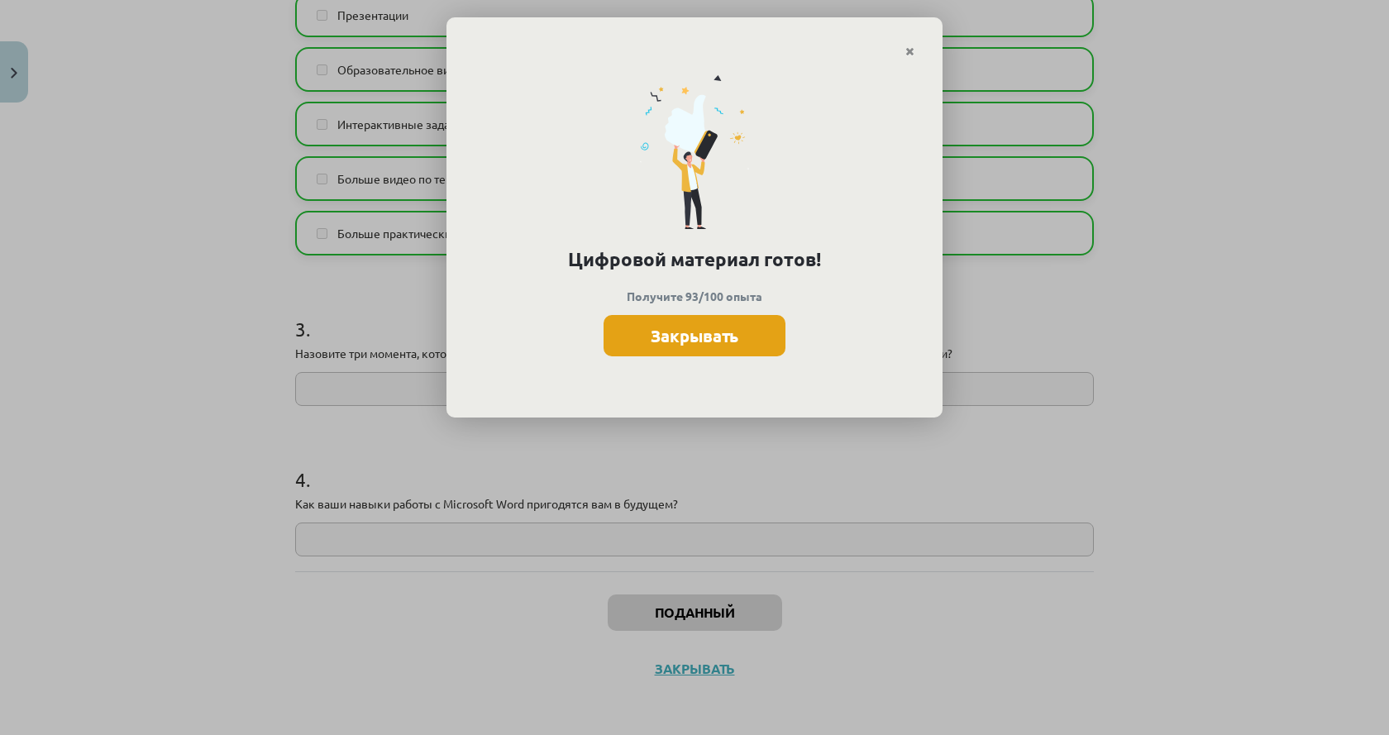
click at [761, 340] on button "Закрывать" at bounding box center [694, 335] width 182 height 41
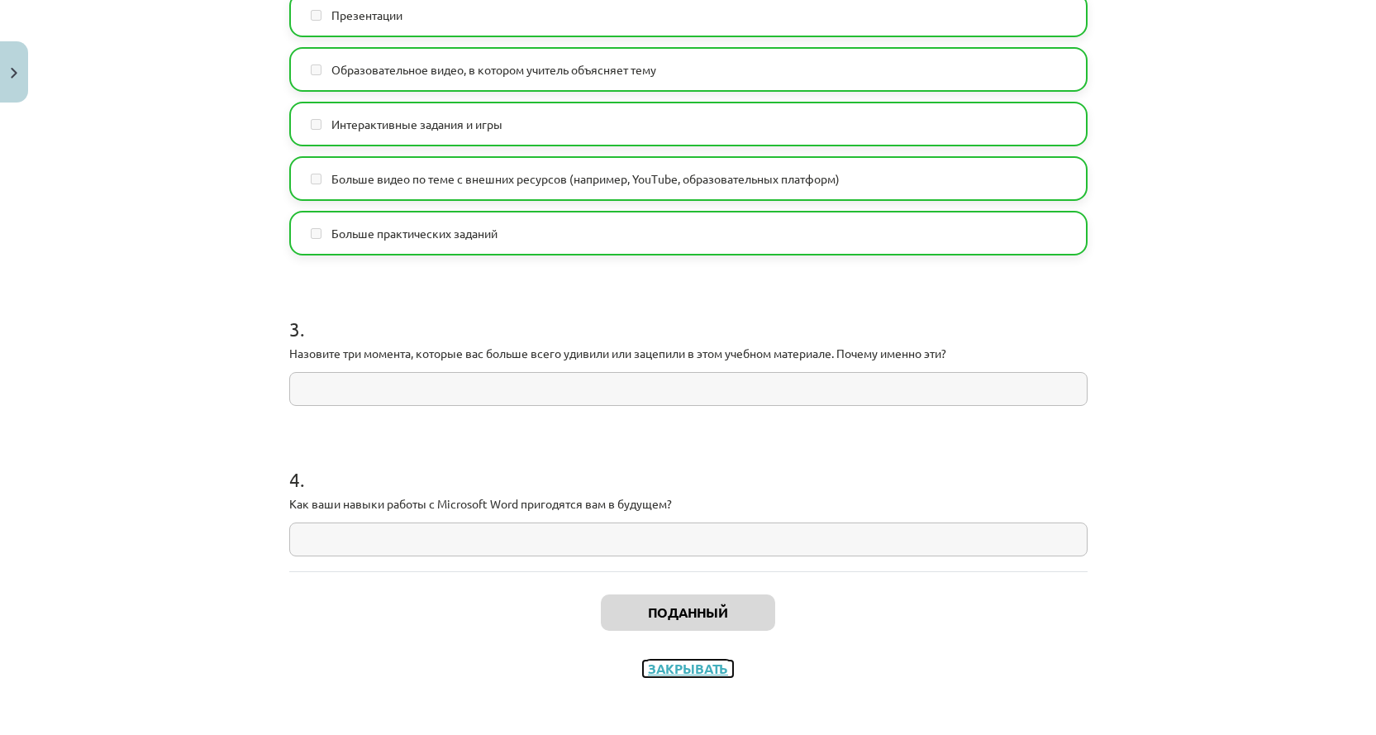
click at [693, 666] on font "Закрывать" at bounding box center [688, 668] width 80 height 17
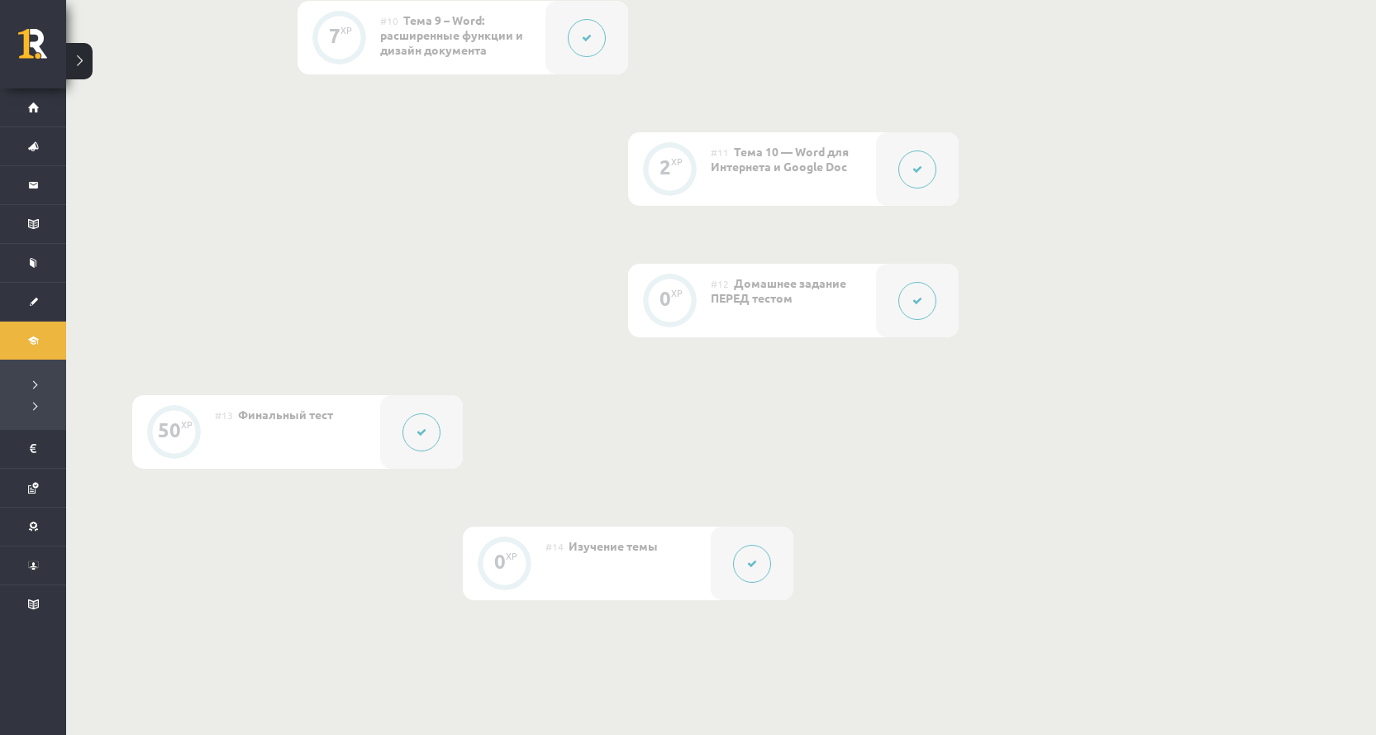
scroll to position [1675, 0]
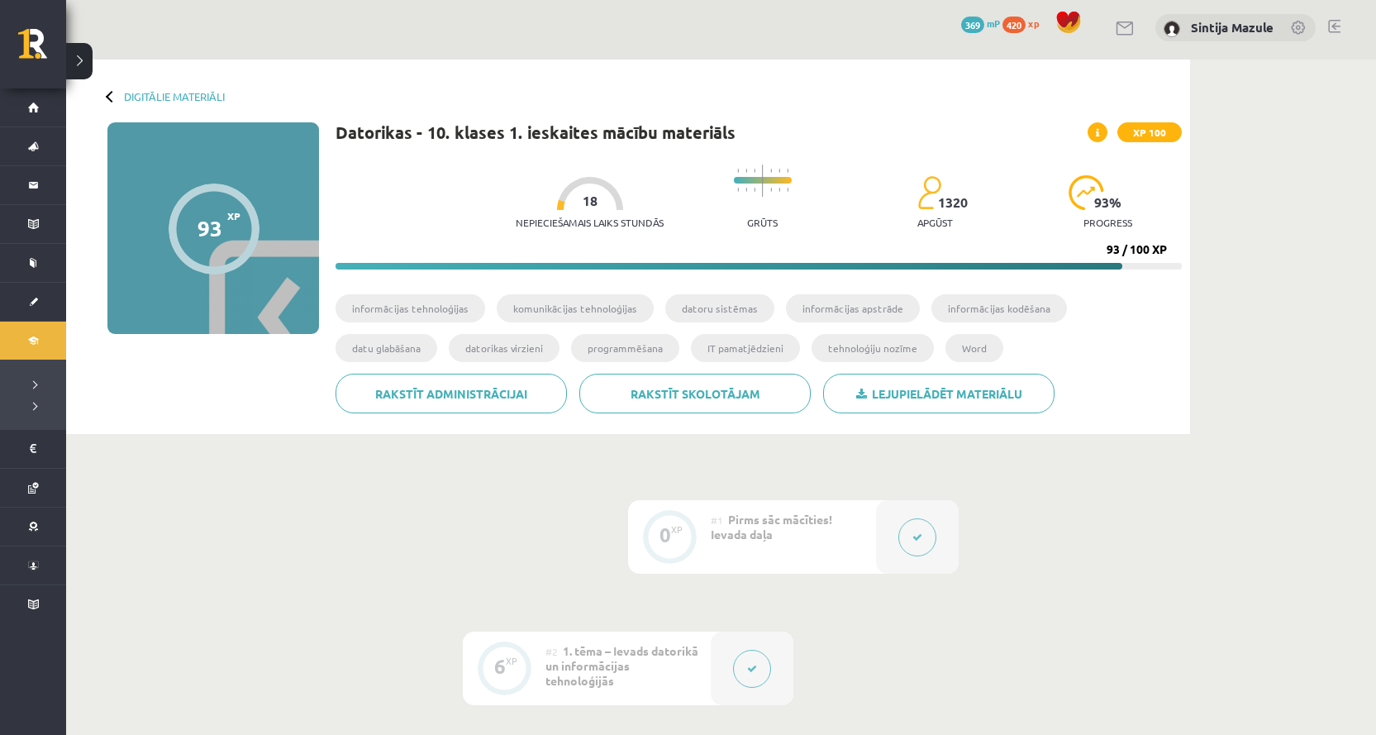
scroll to position [0, 0]
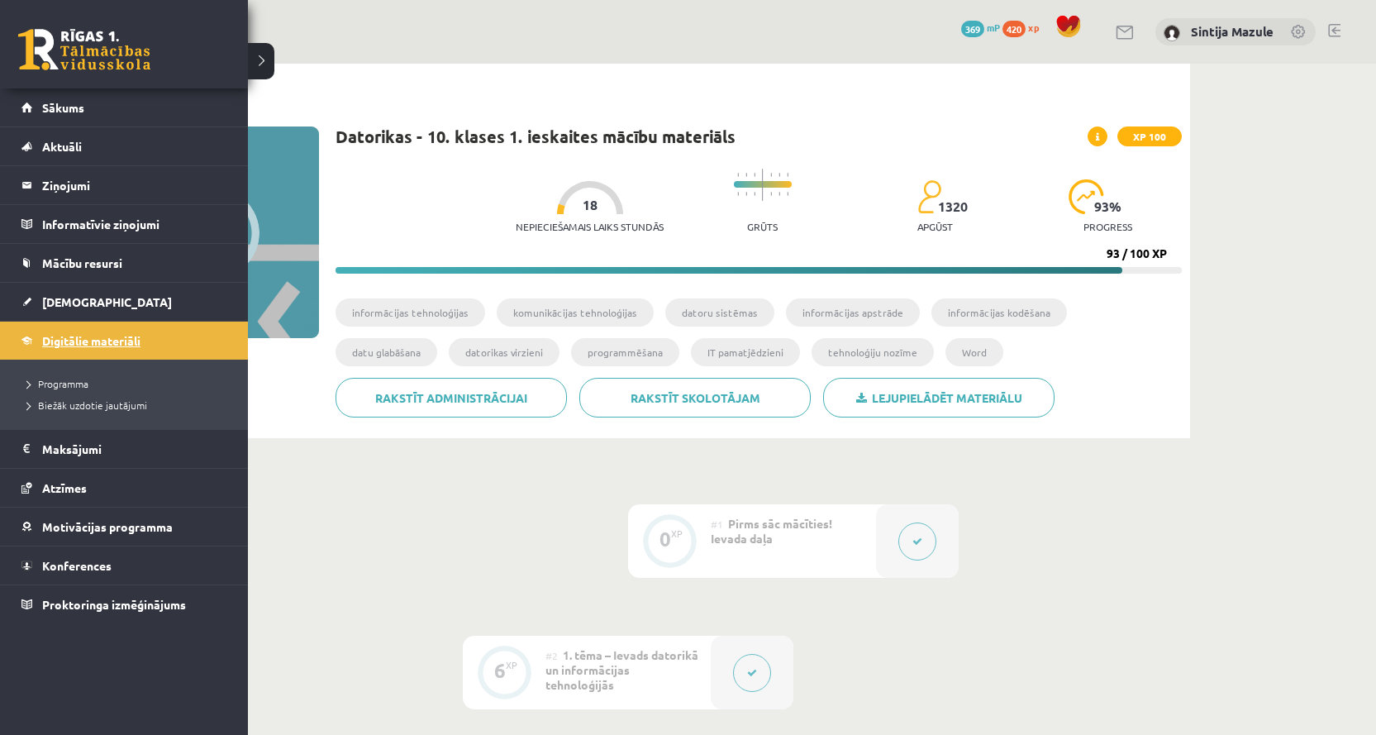
click at [64, 353] on link "Digitālie materiāli" at bounding box center [124, 341] width 206 height 38
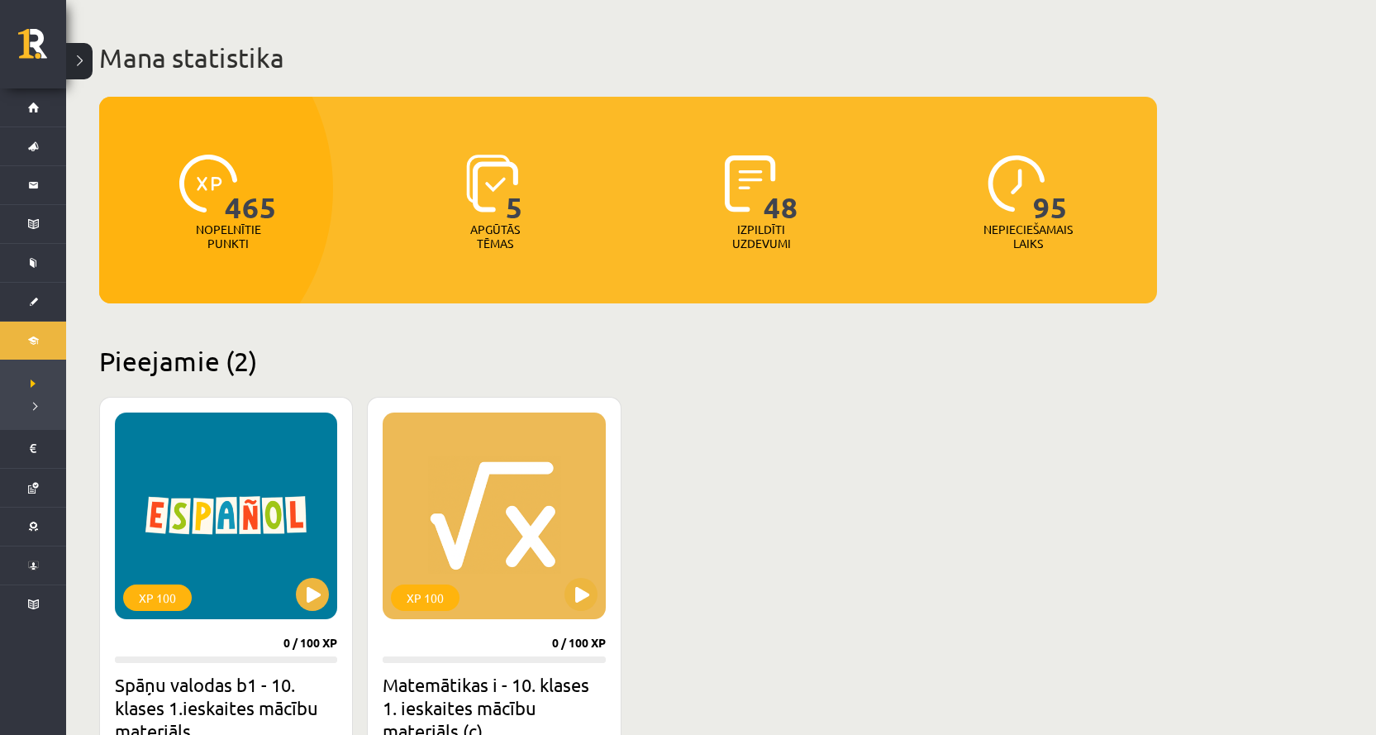
scroll to position [165, 0]
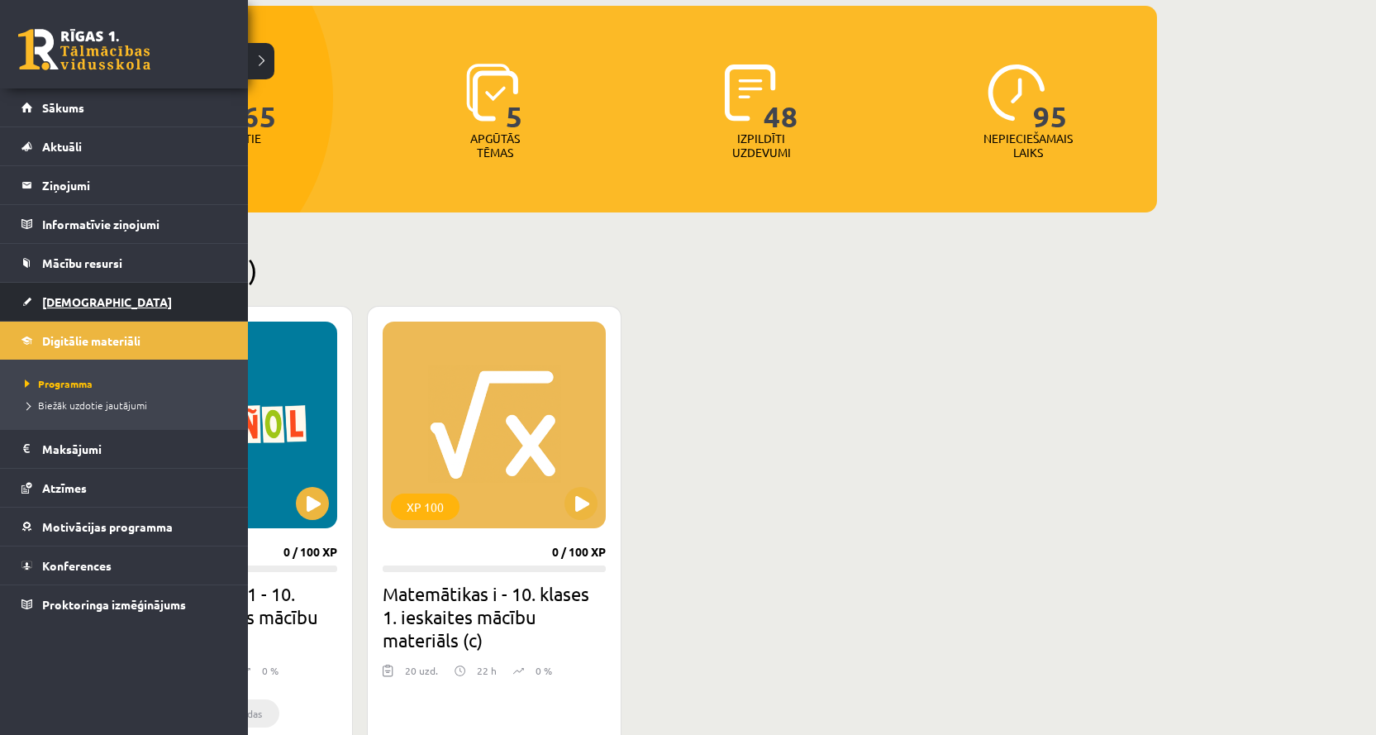
click at [40, 307] on link "[DEMOGRAPHIC_DATA]" at bounding box center [124, 302] width 206 height 38
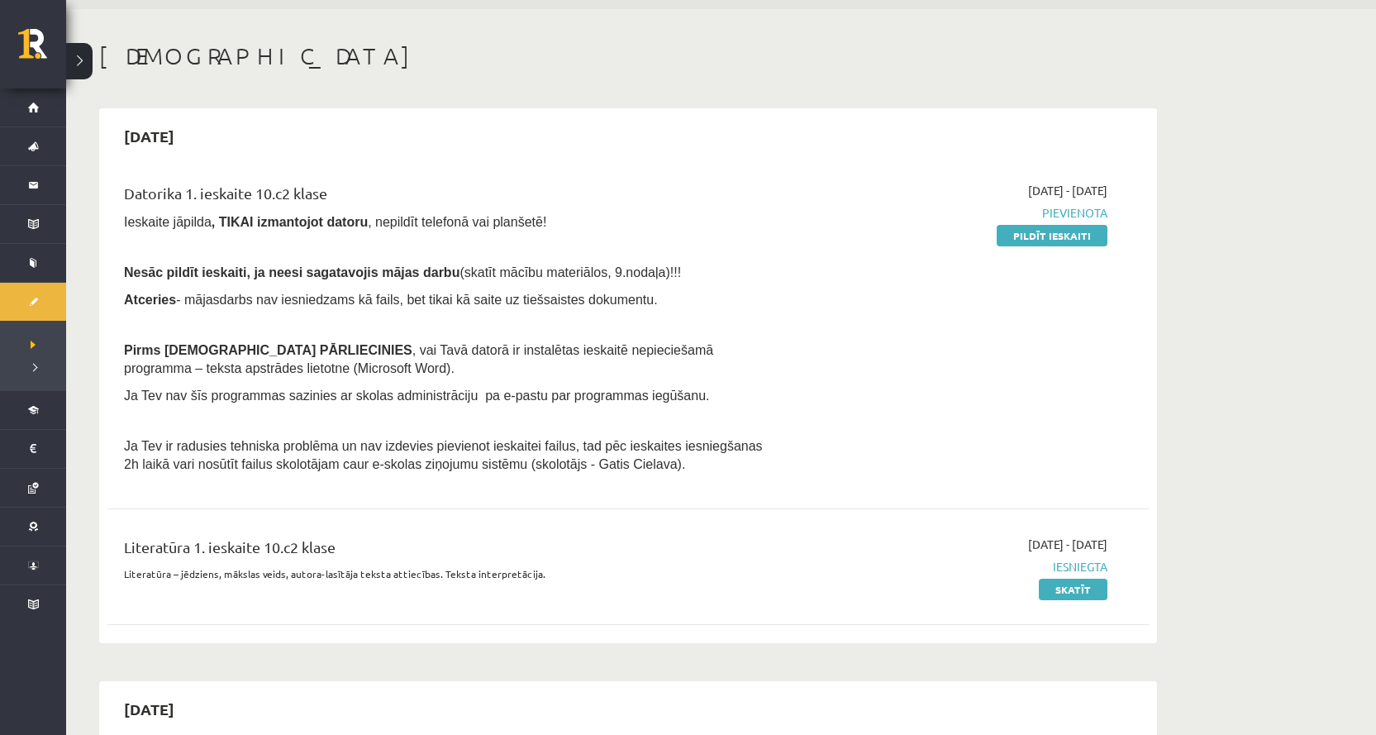
scroll to position [83, 0]
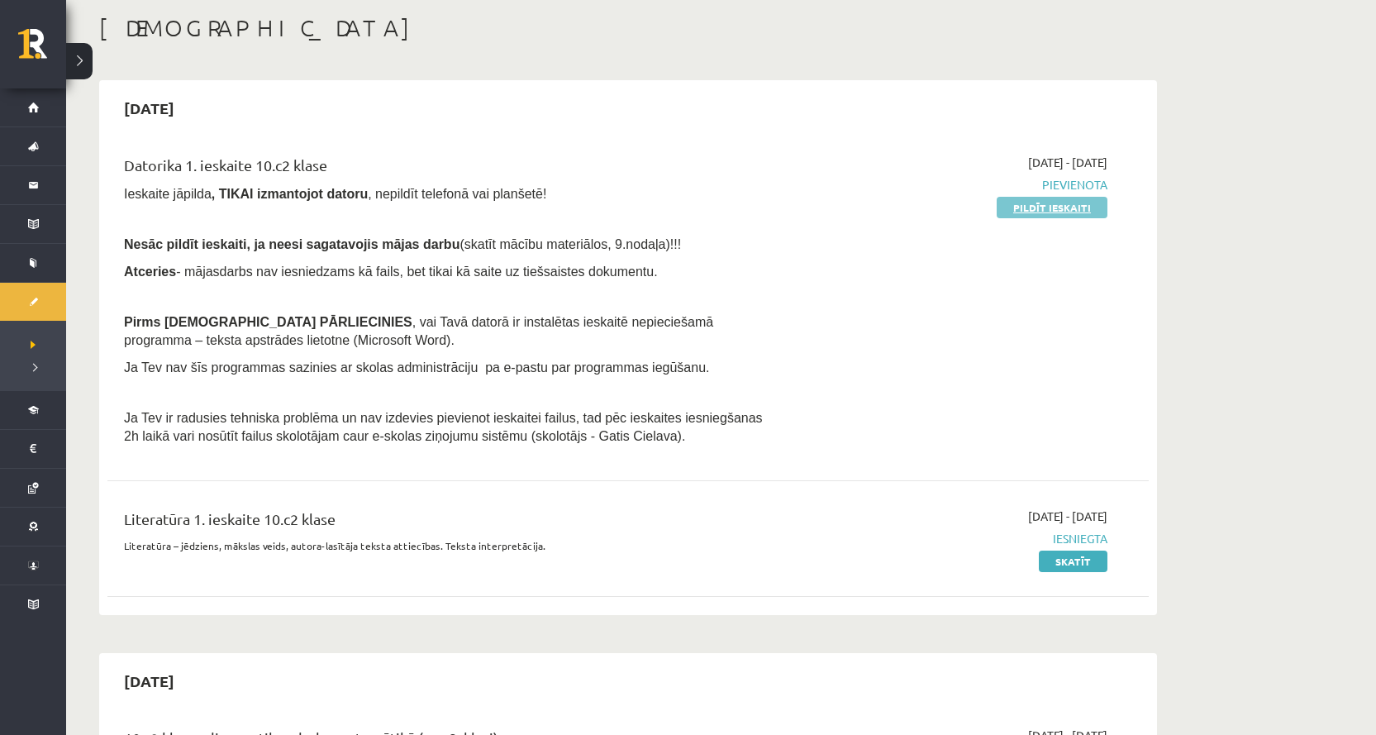
click at [1048, 209] on link "Pildīt ieskaiti" at bounding box center [1052, 207] width 111 height 21
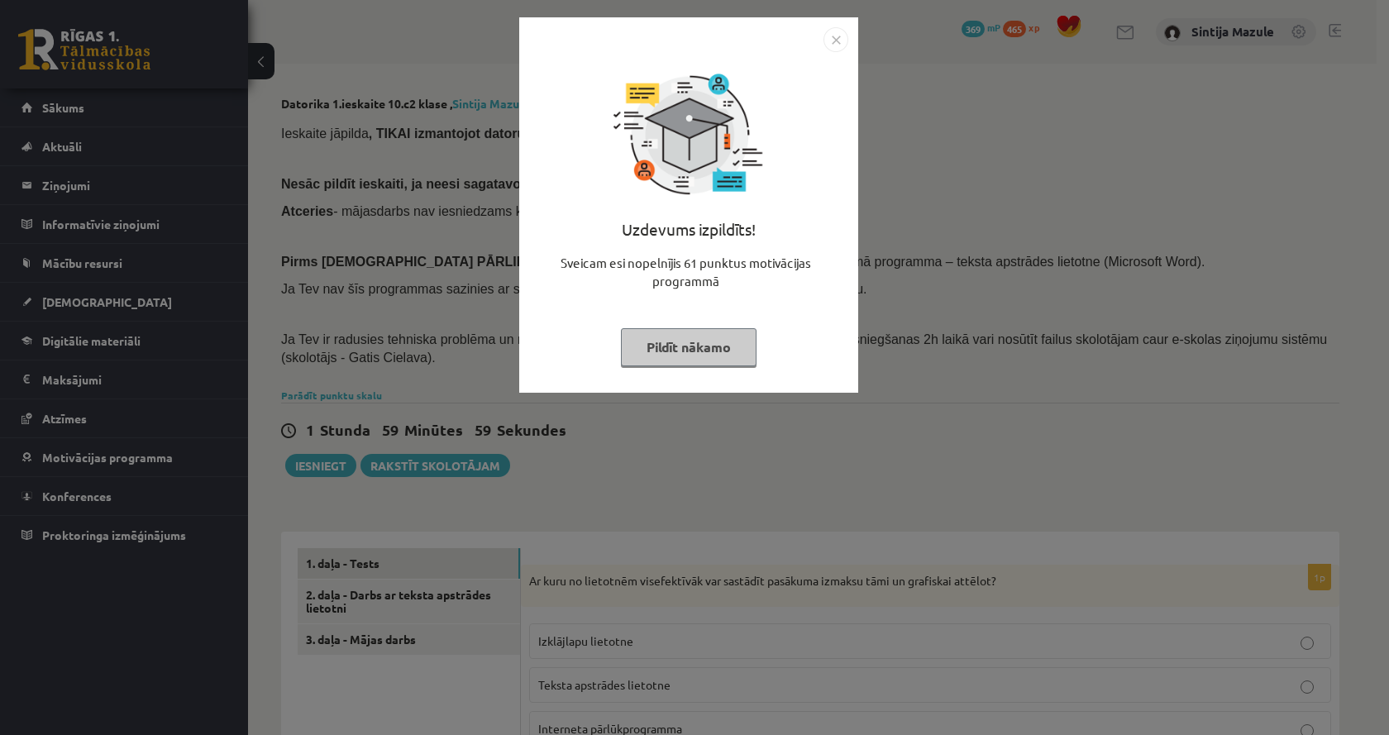
click at [1052, 426] on div "Uzdevums izpildīts! Sveicam esi nopelnījis 61 punktus motivācijas programmā Pil…" at bounding box center [694, 367] width 1389 height 735
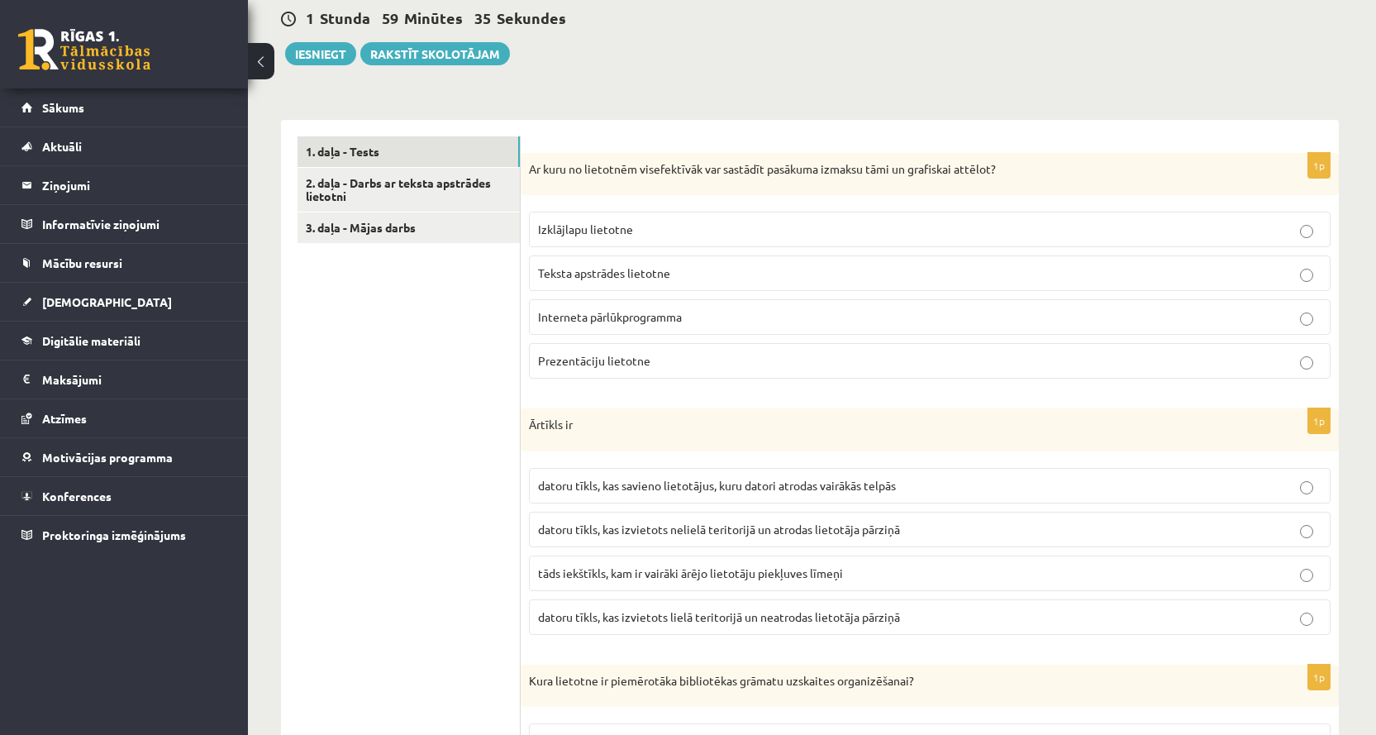
scroll to position [413, 0]
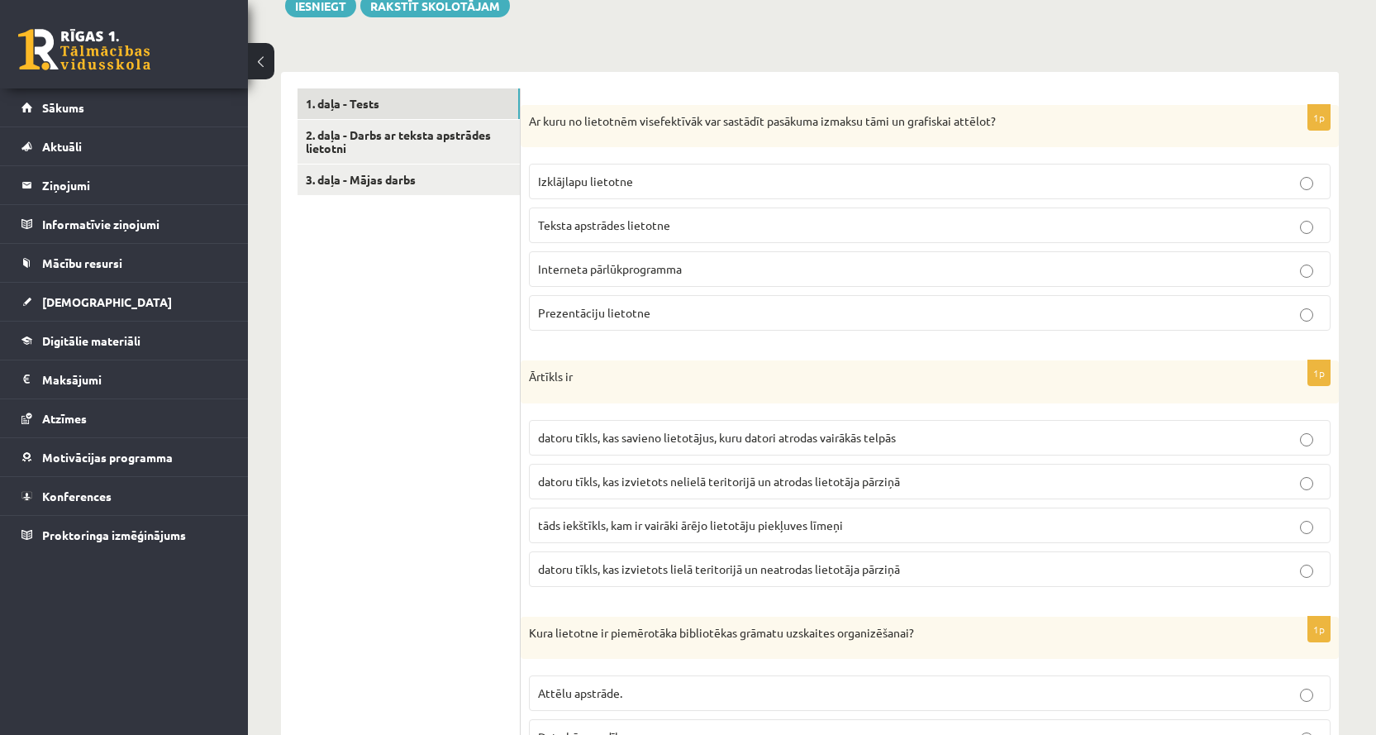
scroll to position [496, 0]
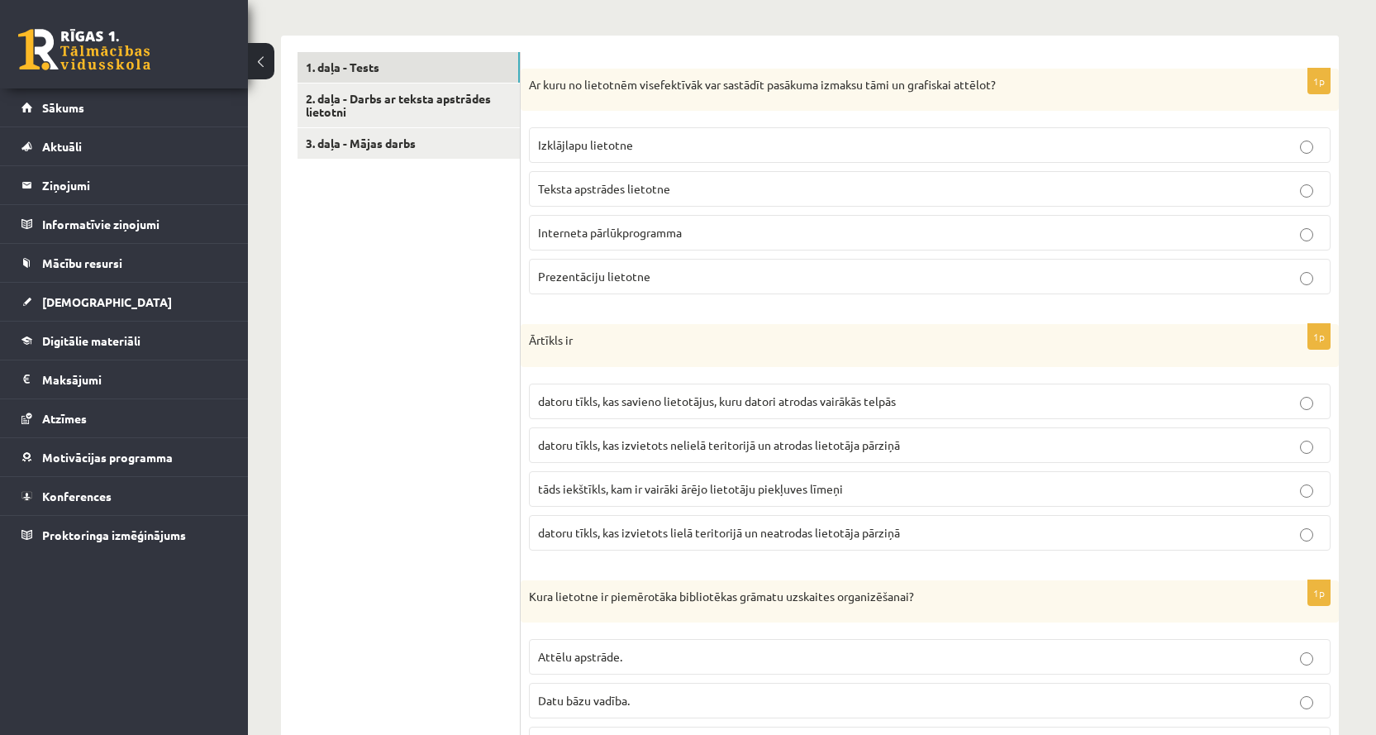
click at [686, 140] on p "Izklājlapu lietotne" at bounding box center [930, 144] width 784 height 17
click at [657, 543] on label "datoru tīkls, kas izvietots lielā teritorijā un neatrodas lietotāja pārziņā" at bounding box center [930, 533] width 802 height 36
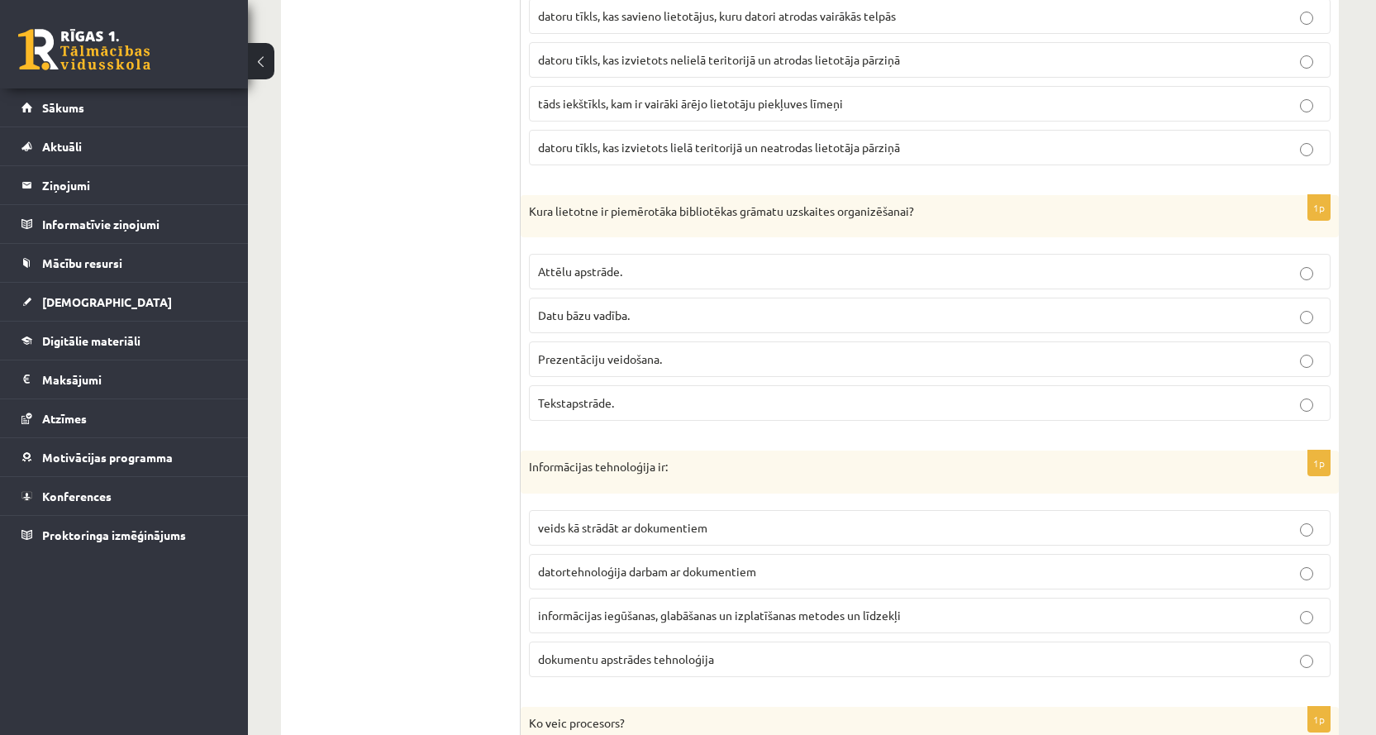
scroll to position [909, 0]
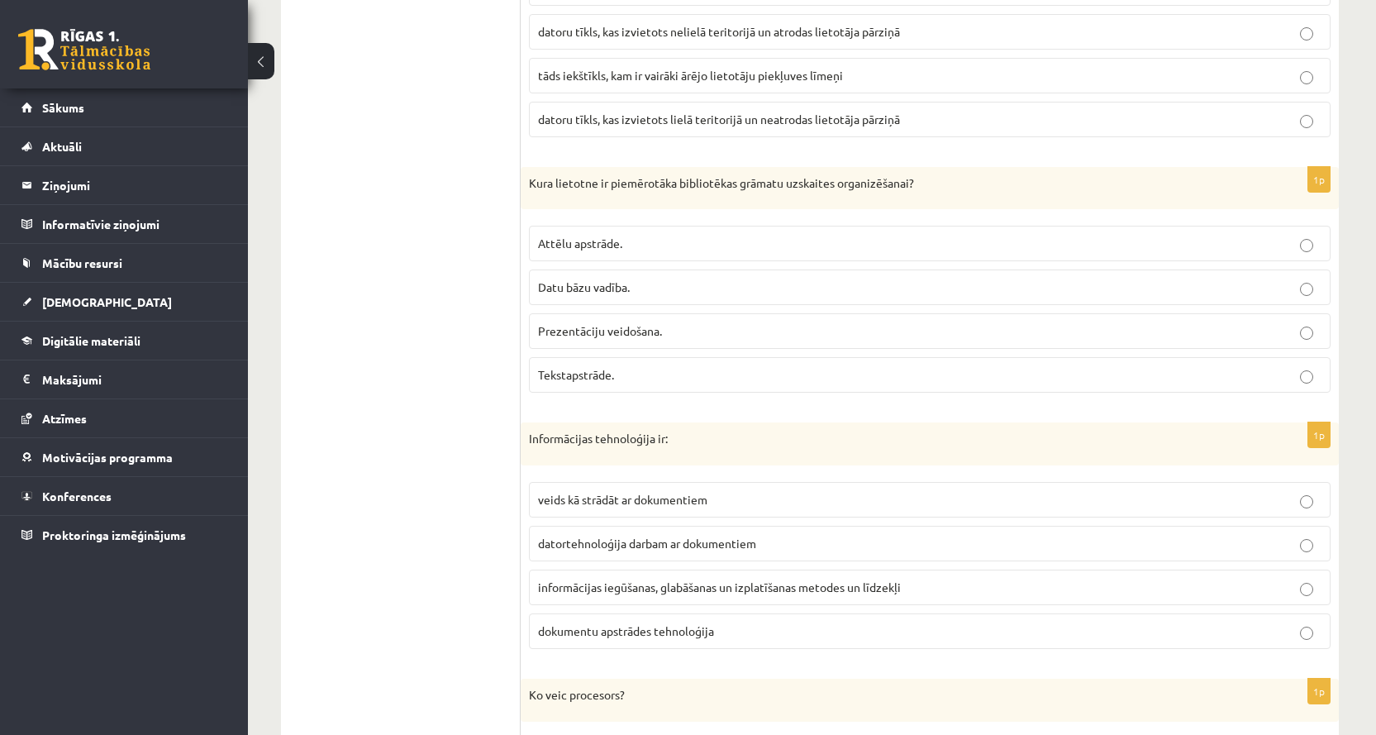
click at [600, 288] on span "Datu bāzu vadība." at bounding box center [584, 286] width 92 height 15
click at [647, 593] on span "informācijas iegūšanas, glabāšanas un izplatīšanas metodes un līdzekļi" at bounding box center [719, 586] width 363 height 15
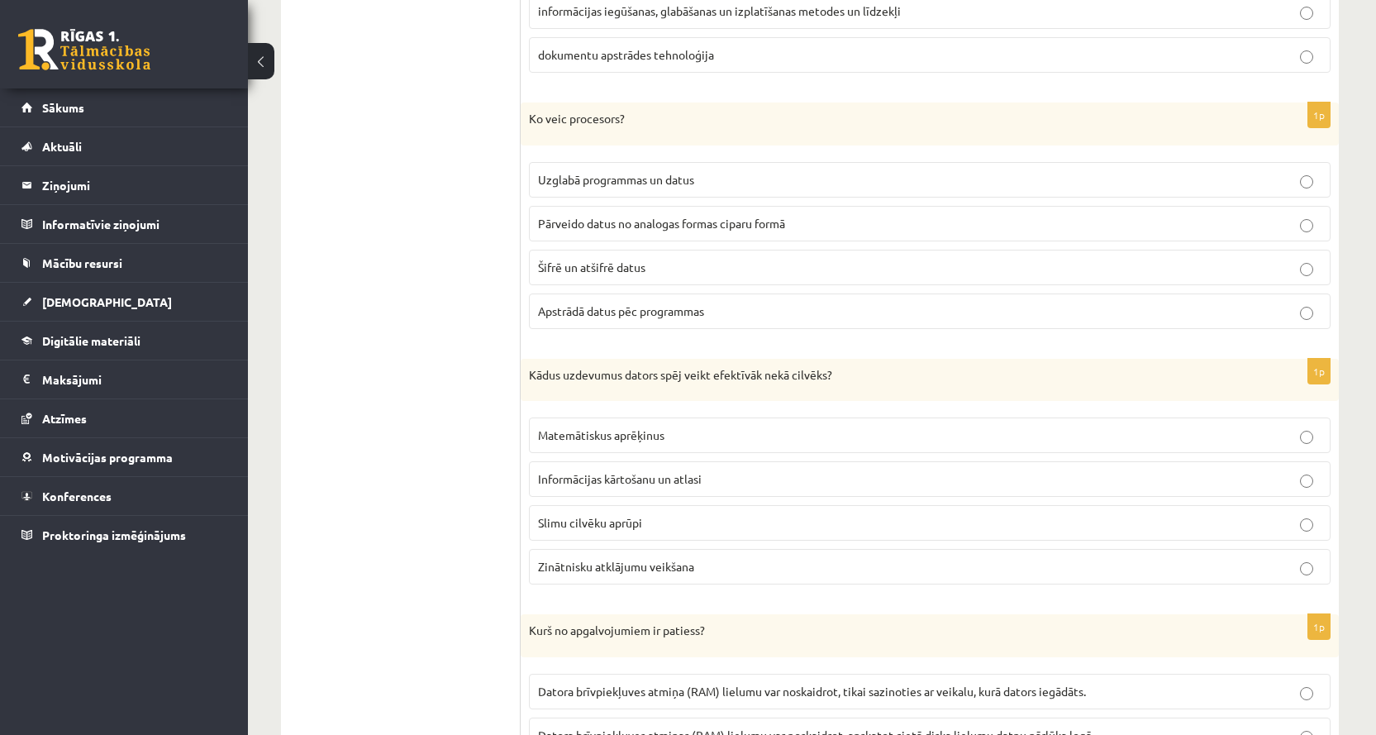
scroll to position [1488, 0]
click at [589, 305] on span "Apstrādā datus pēc programmas" at bounding box center [621, 308] width 166 height 15
click at [659, 435] on span "Matemātiskus aprēķinus" at bounding box center [601, 432] width 126 height 15
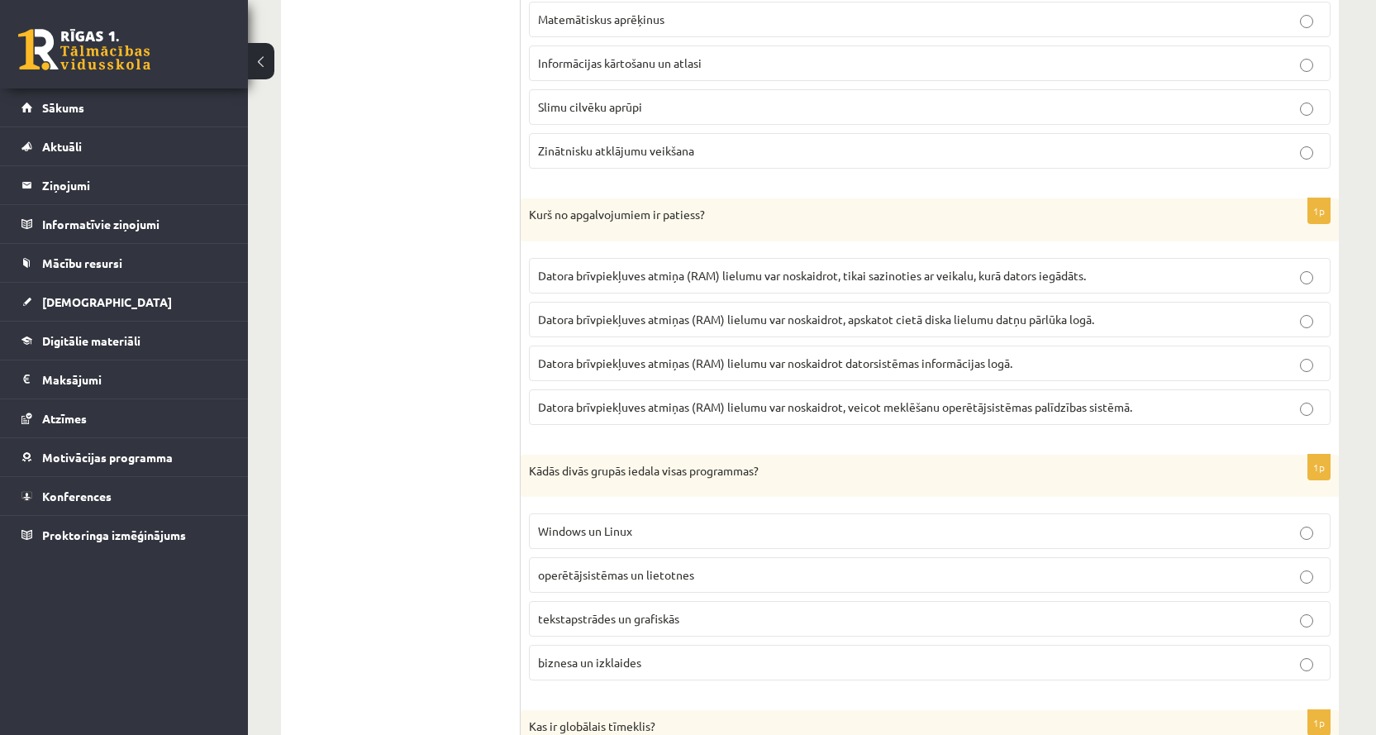
scroll to position [1984, 0]
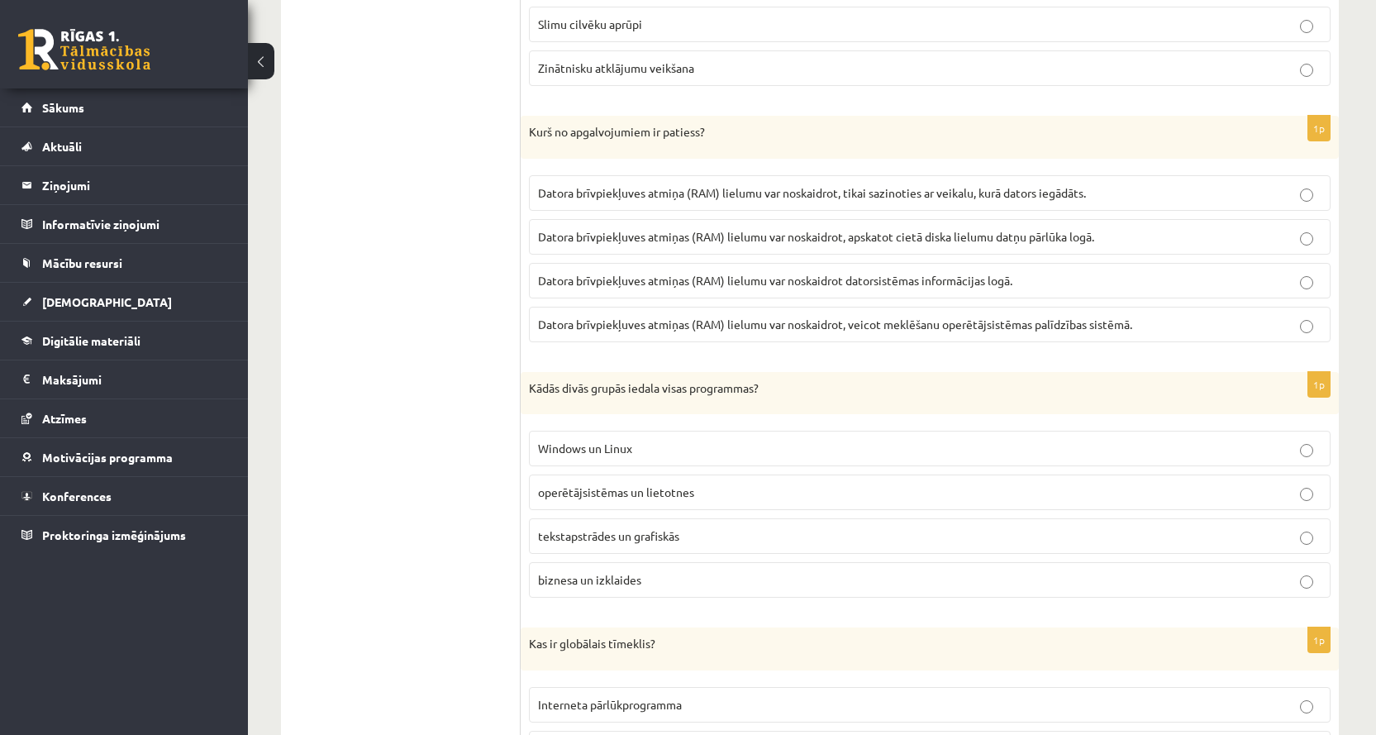
click at [854, 283] on span "Datora brīvpiekļuves atmiņas (RAM) lielumu var noskaidrot datorsistēmas informā…" at bounding box center [775, 280] width 474 height 15
click at [627, 500] on p "operētājsistēmas un lietotnes" at bounding box center [930, 492] width 784 height 17
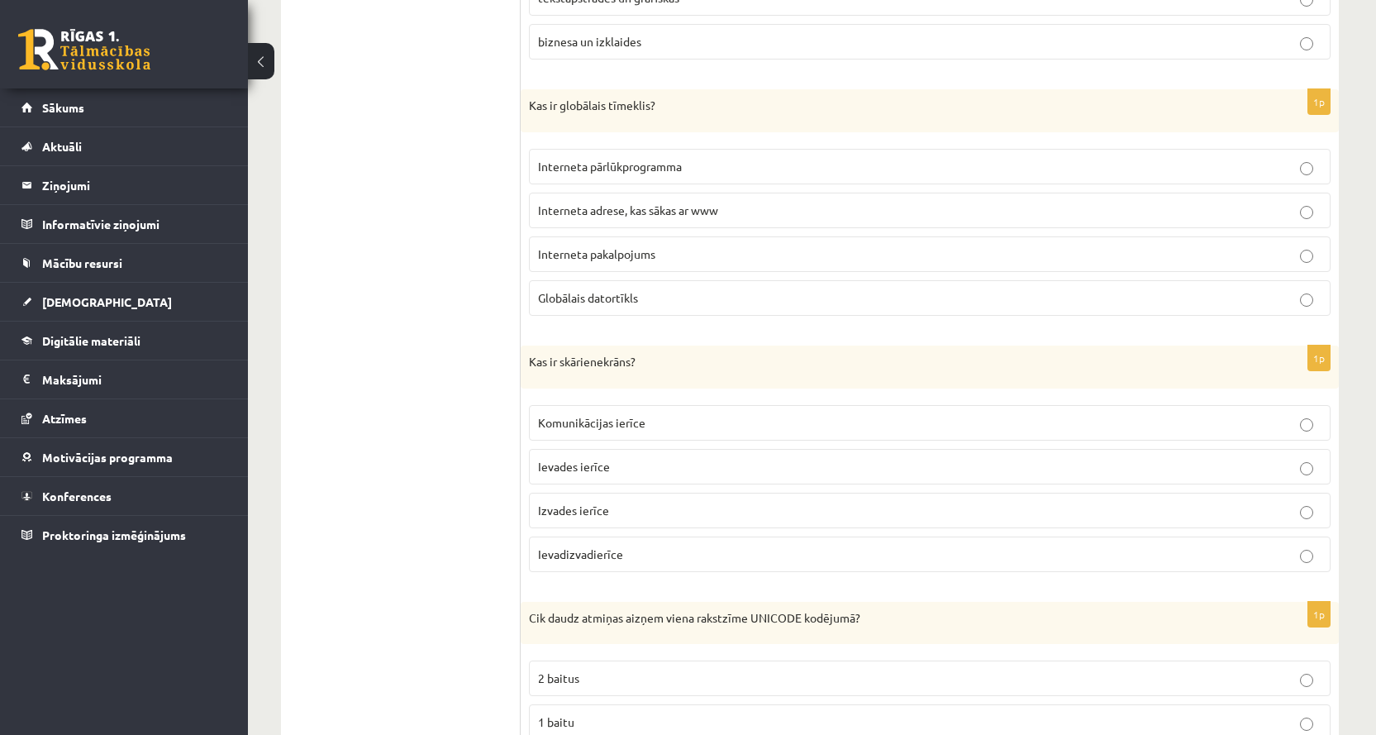
scroll to position [2562, 0]
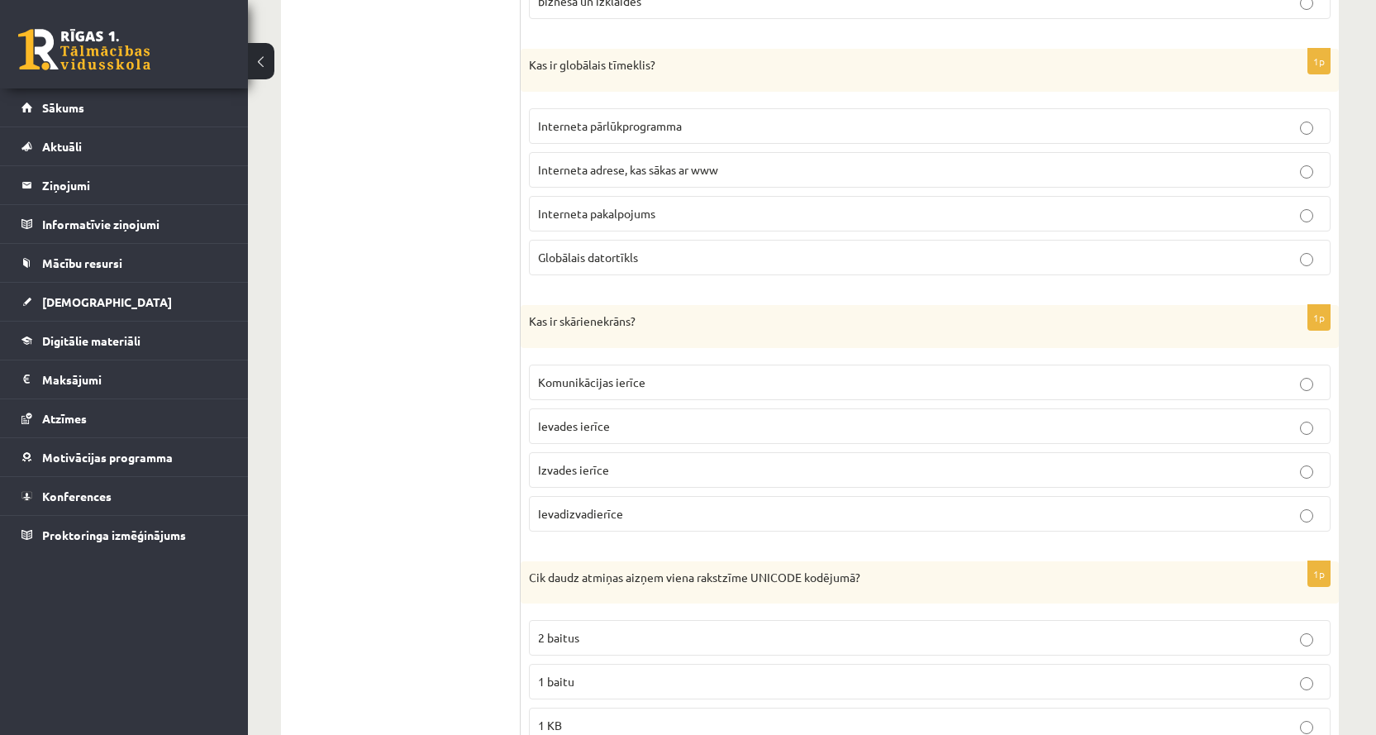
click at [616, 265] on p "Globālais datortīkls" at bounding box center [930, 257] width 784 height 17
click at [586, 522] on p "Ievadizvadierīce" at bounding box center [930, 513] width 784 height 17
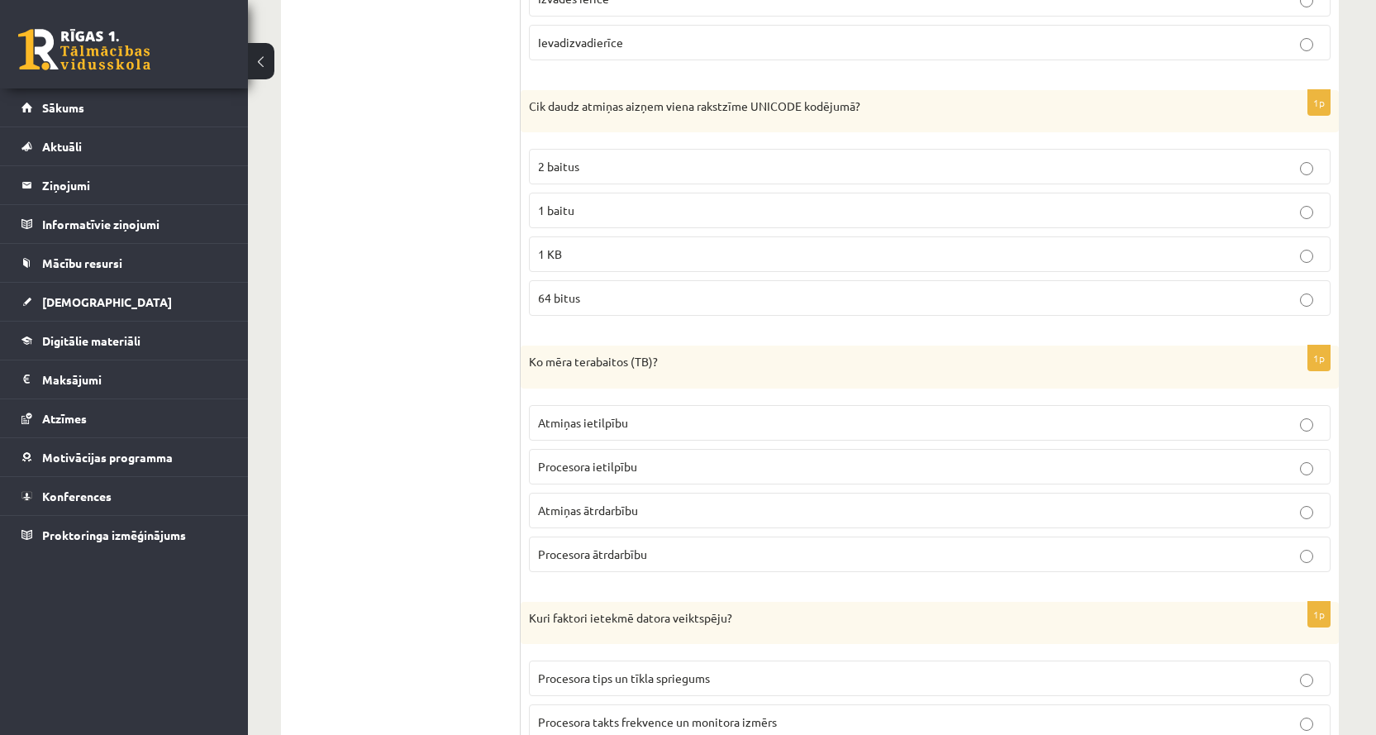
scroll to position [3058, 0]
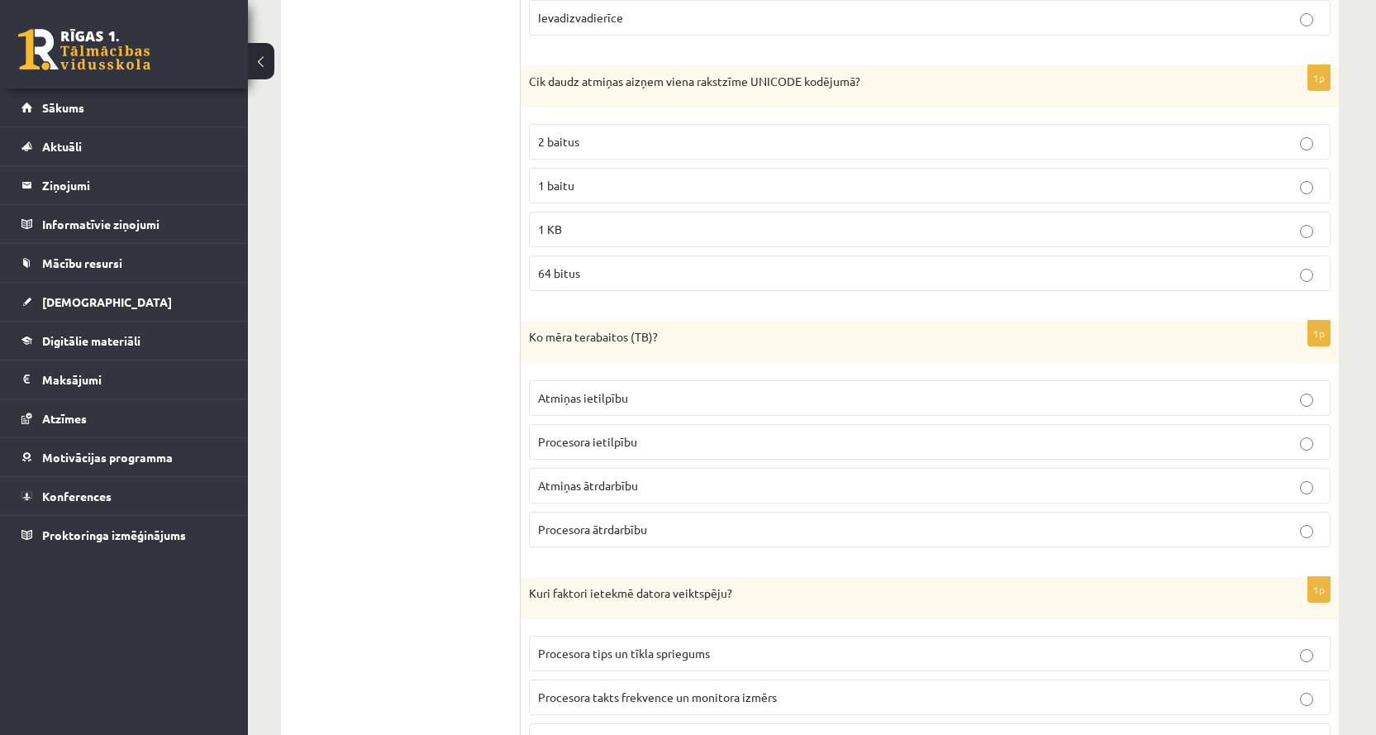
click at [679, 146] on p "2 baitus" at bounding box center [930, 141] width 784 height 17
click at [698, 401] on p "Atmiņas ietilpību" at bounding box center [930, 397] width 784 height 17
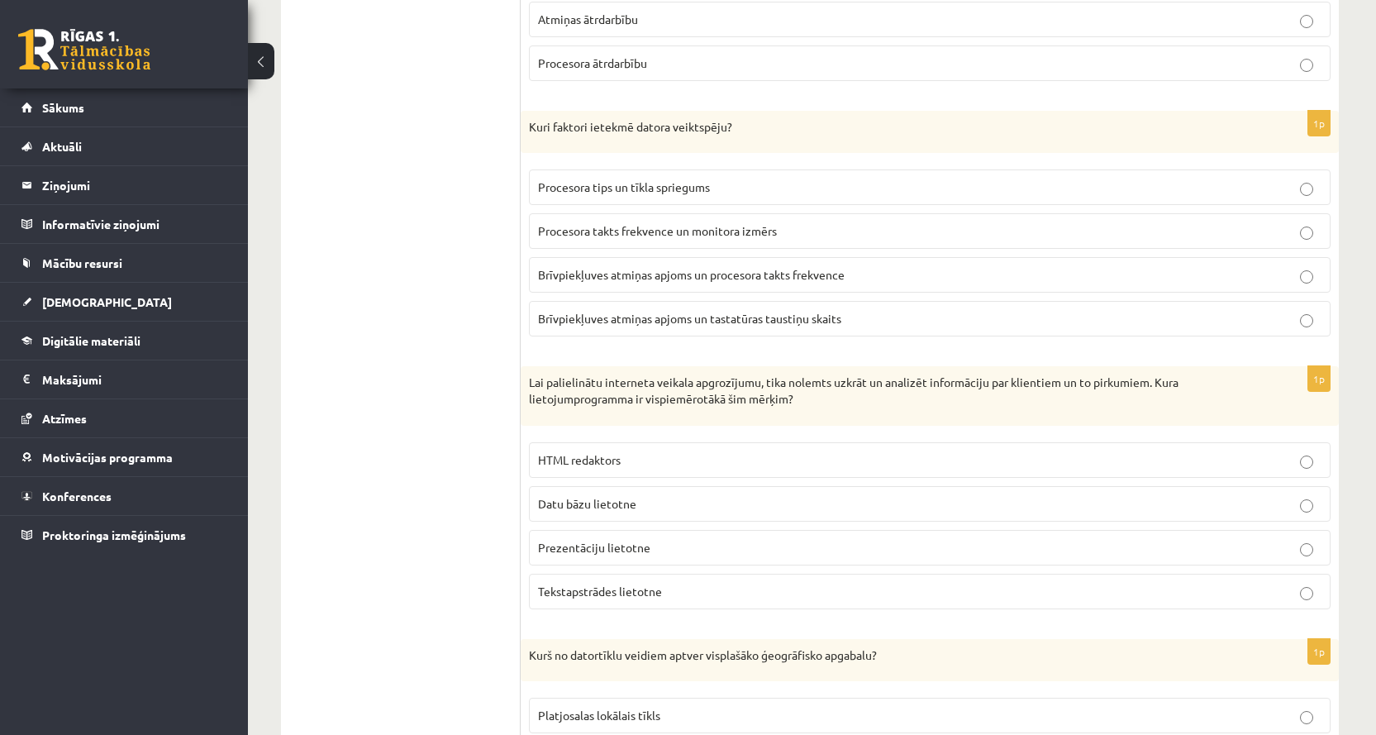
scroll to position [3554, 0]
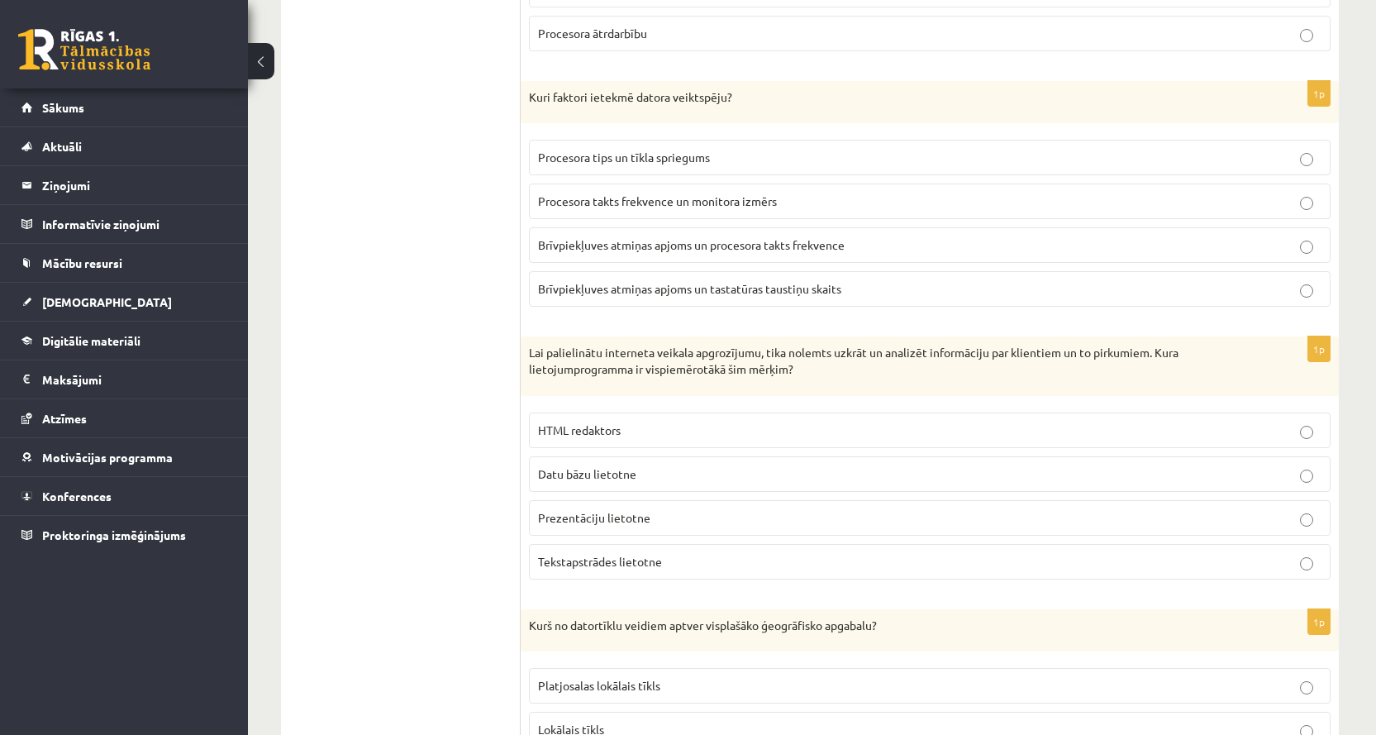
click at [740, 245] on span "Brīvpiekļuves atmiņas apjoms un procesora takts frekvence" at bounding box center [691, 244] width 307 height 15
click at [569, 465] on p "Datu bāzu lietotne" at bounding box center [930, 473] width 784 height 17
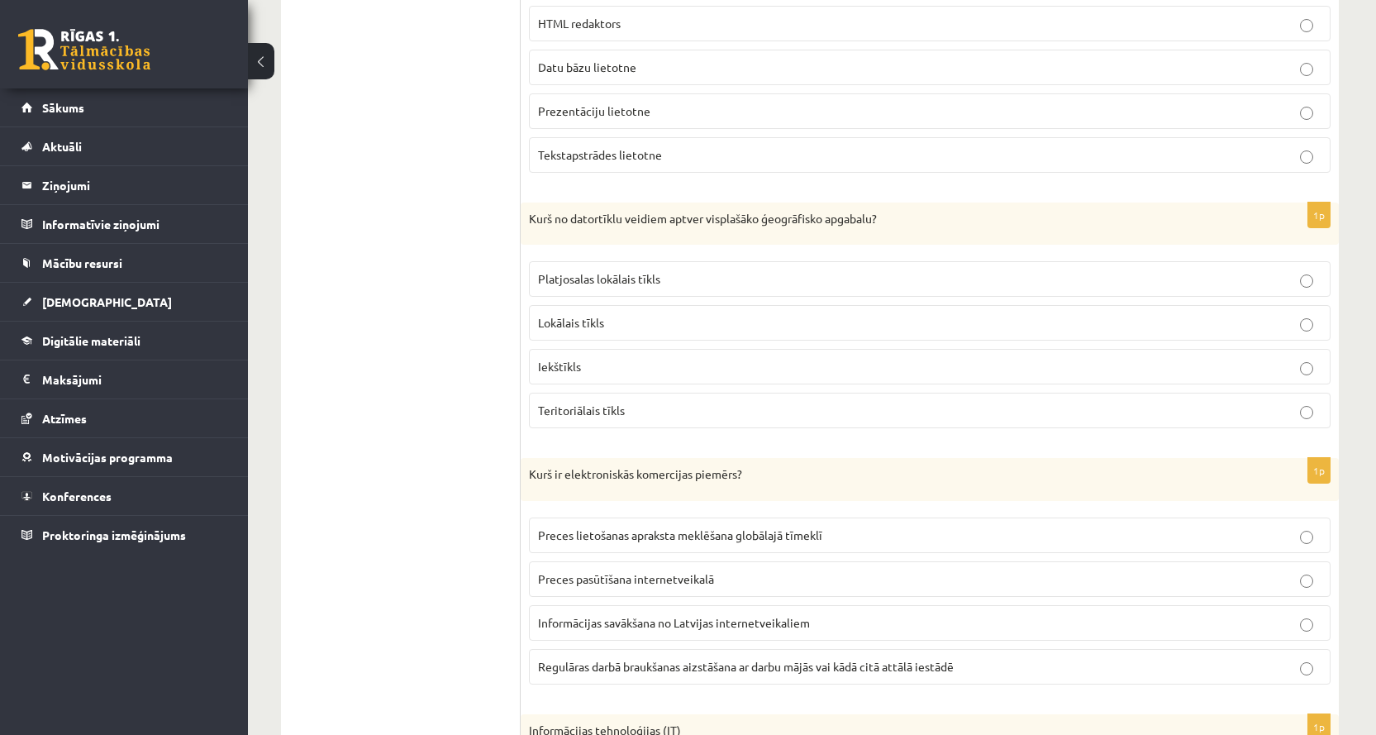
scroll to position [4050, 0]
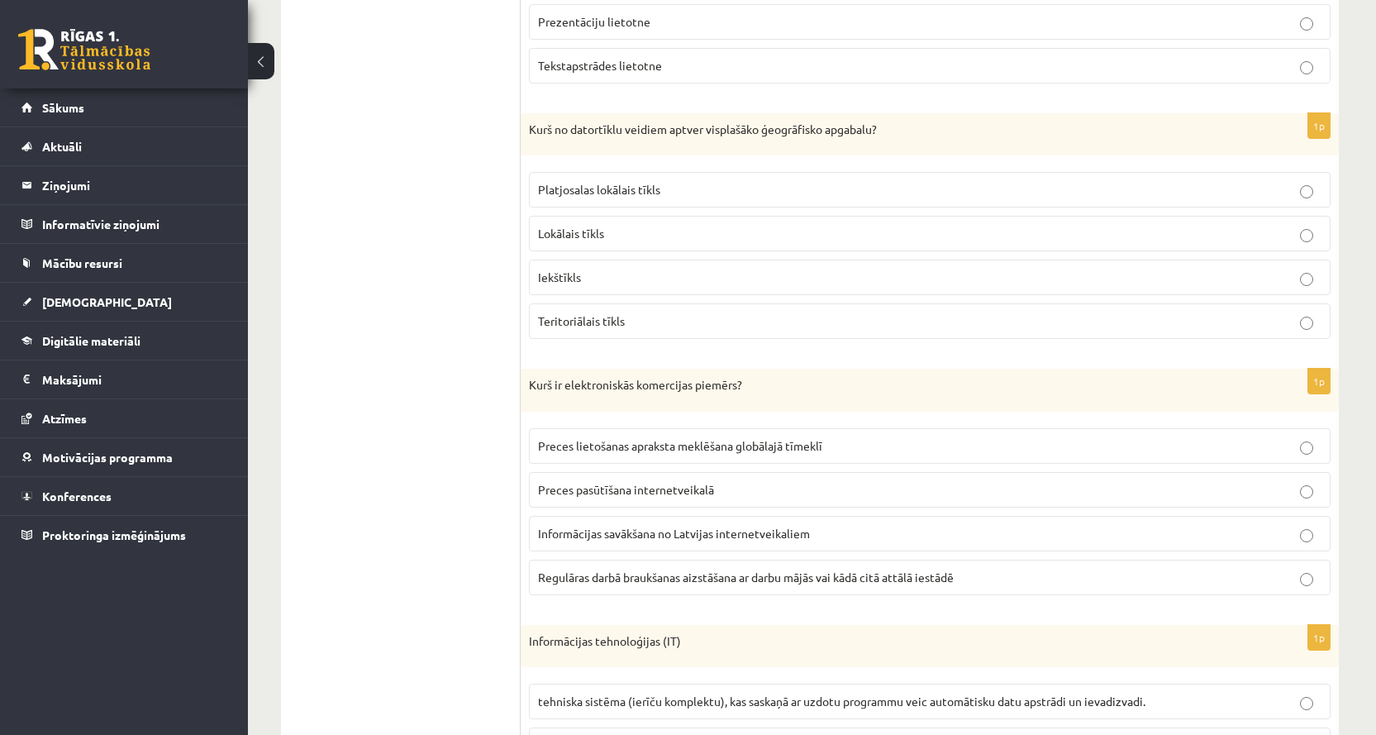
click at [568, 314] on p "Teritoriālais tīkls" at bounding box center [930, 320] width 784 height 17
click at [607, 493] on span "Preces pasūtīšana internetveikalā" at bounding box center [626, 489] width 176 height 15
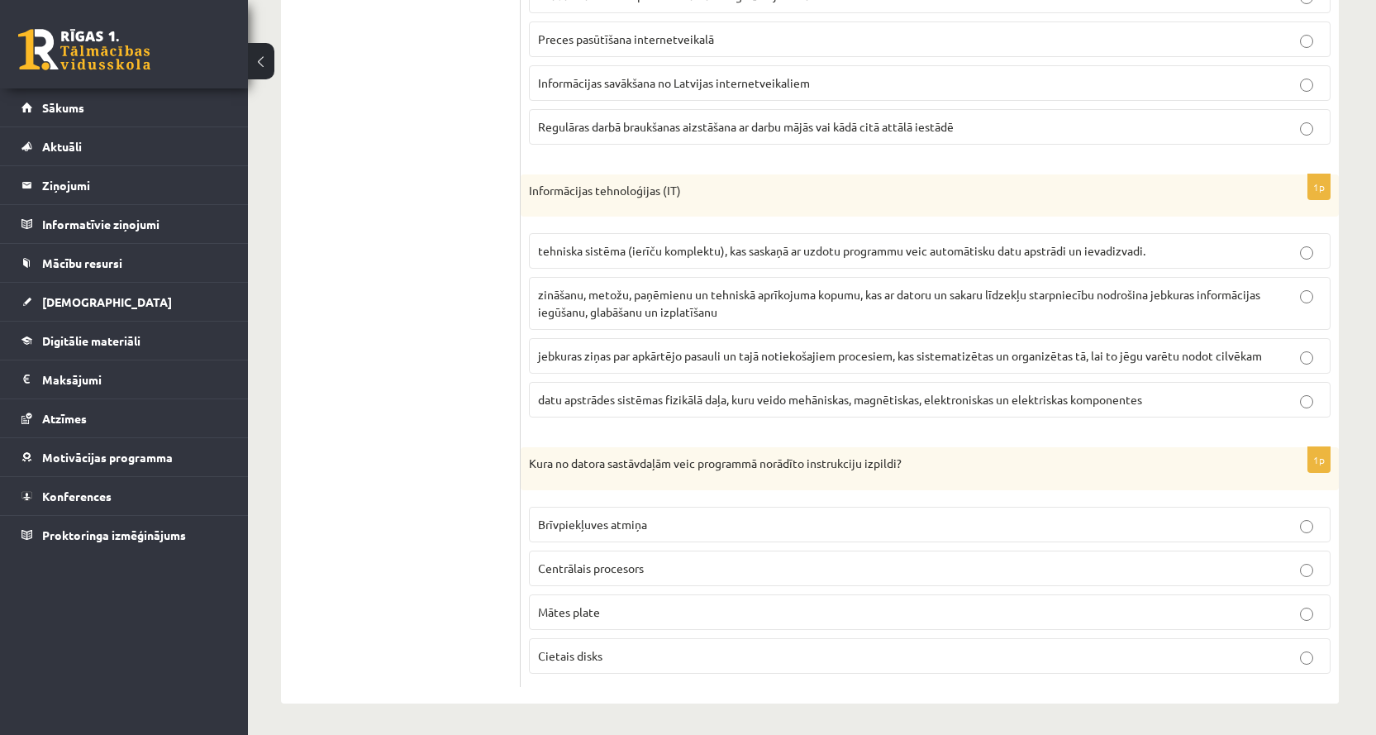
scroll to position [4503, 0]
click at [613, 575] on label "Centrālais procesors" at bounding box center [930, 567] width 802 height 36
click at [882, 317] on p "zināšanu, metožu, paņēmienu un tehniskā aprīkojuma kopumu, kas ar datoru un sak…" at bounding box center [930, 301] width 784 height 35
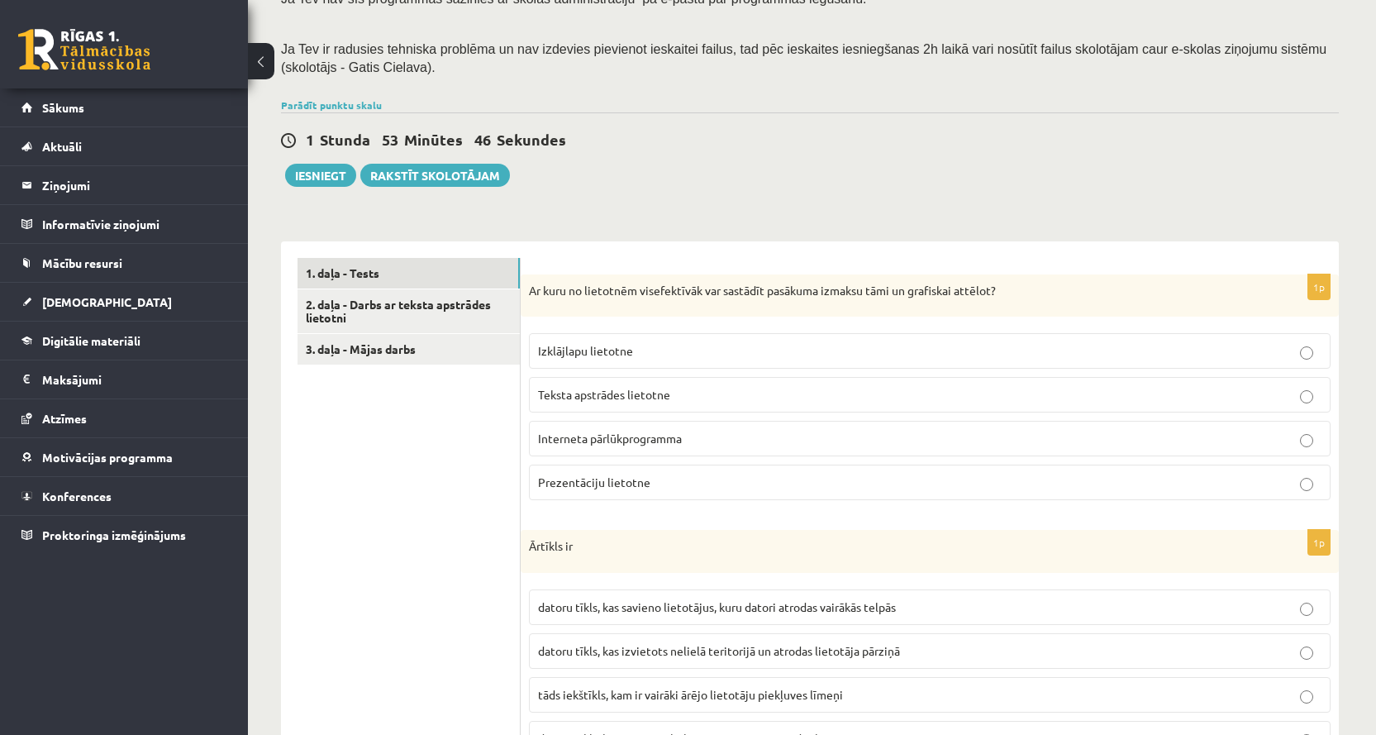
scroll to position [122, 0]
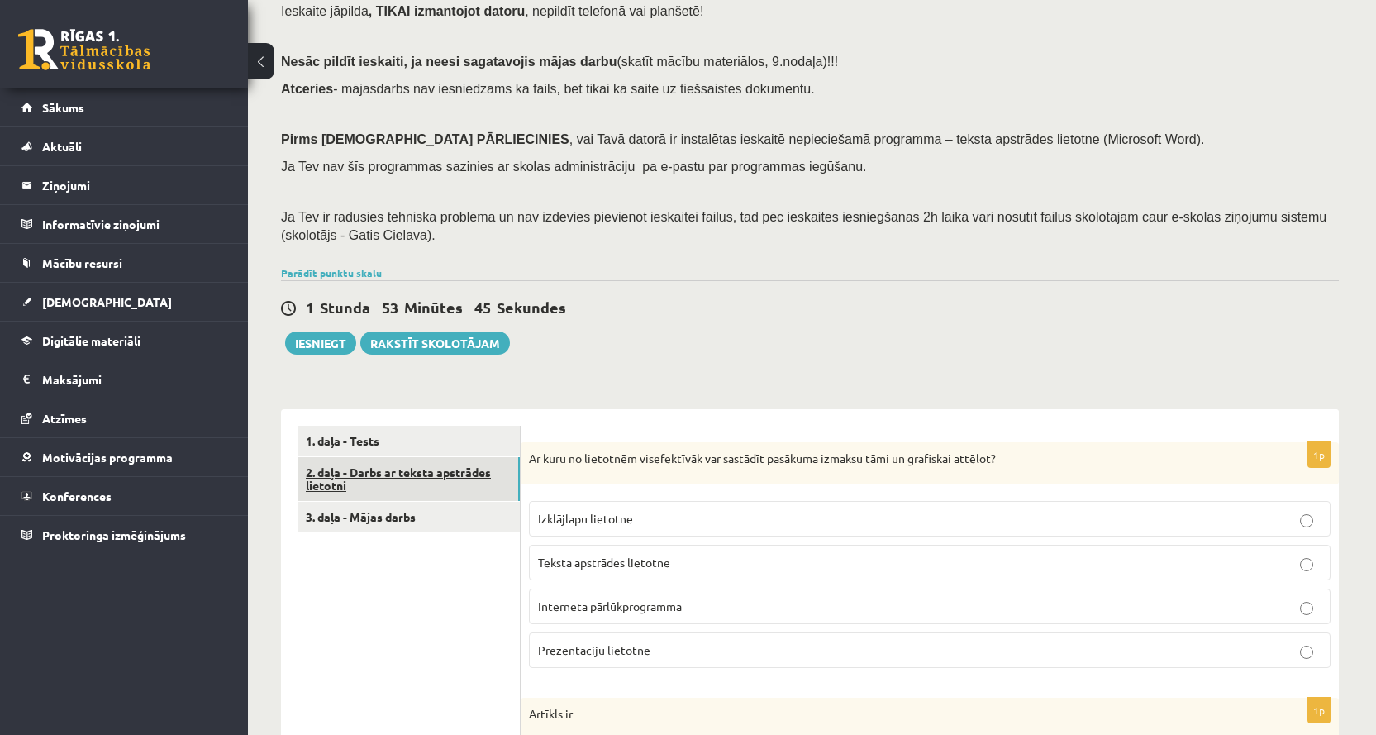
click at [417, 485] on link "2. daļa - Darbs ar teksta apstrādes lietotni" at bounding box center [409, 479] width 222 height 45
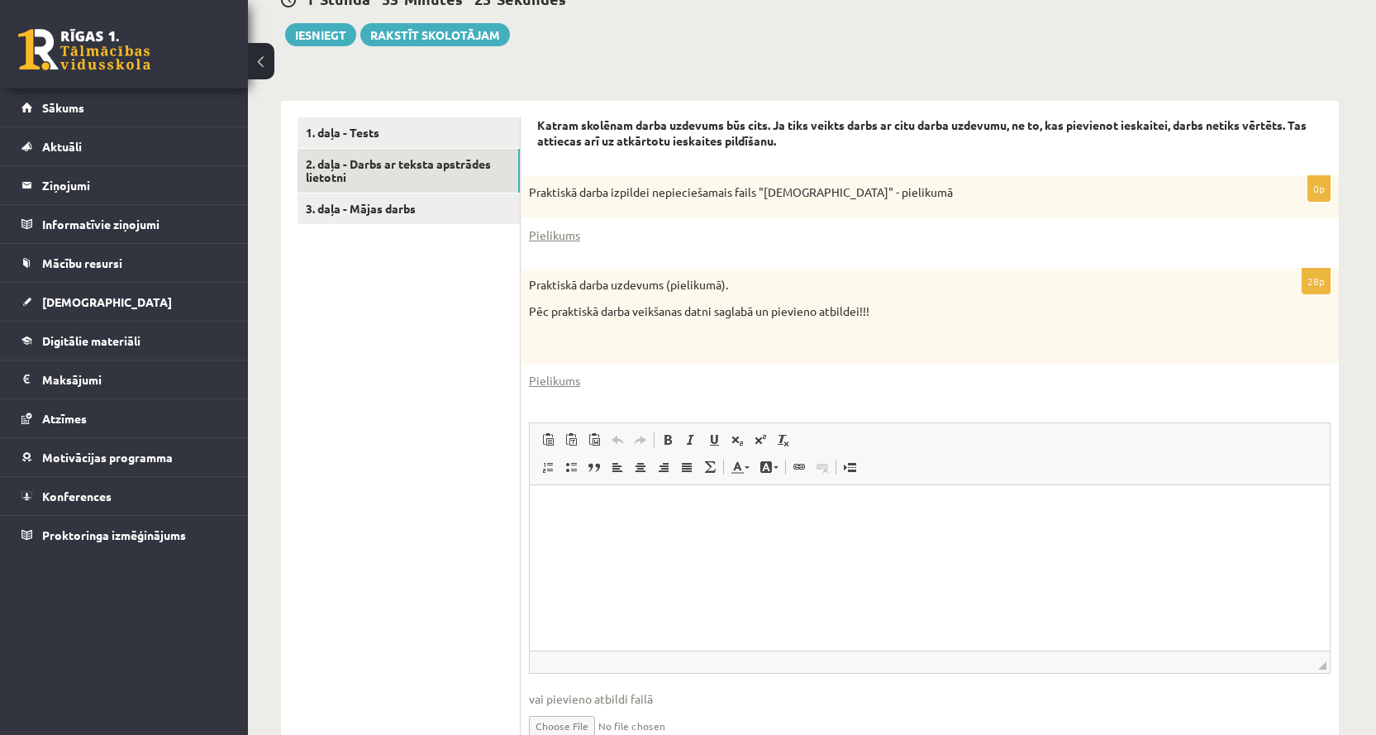
scroll to position [348, 0]
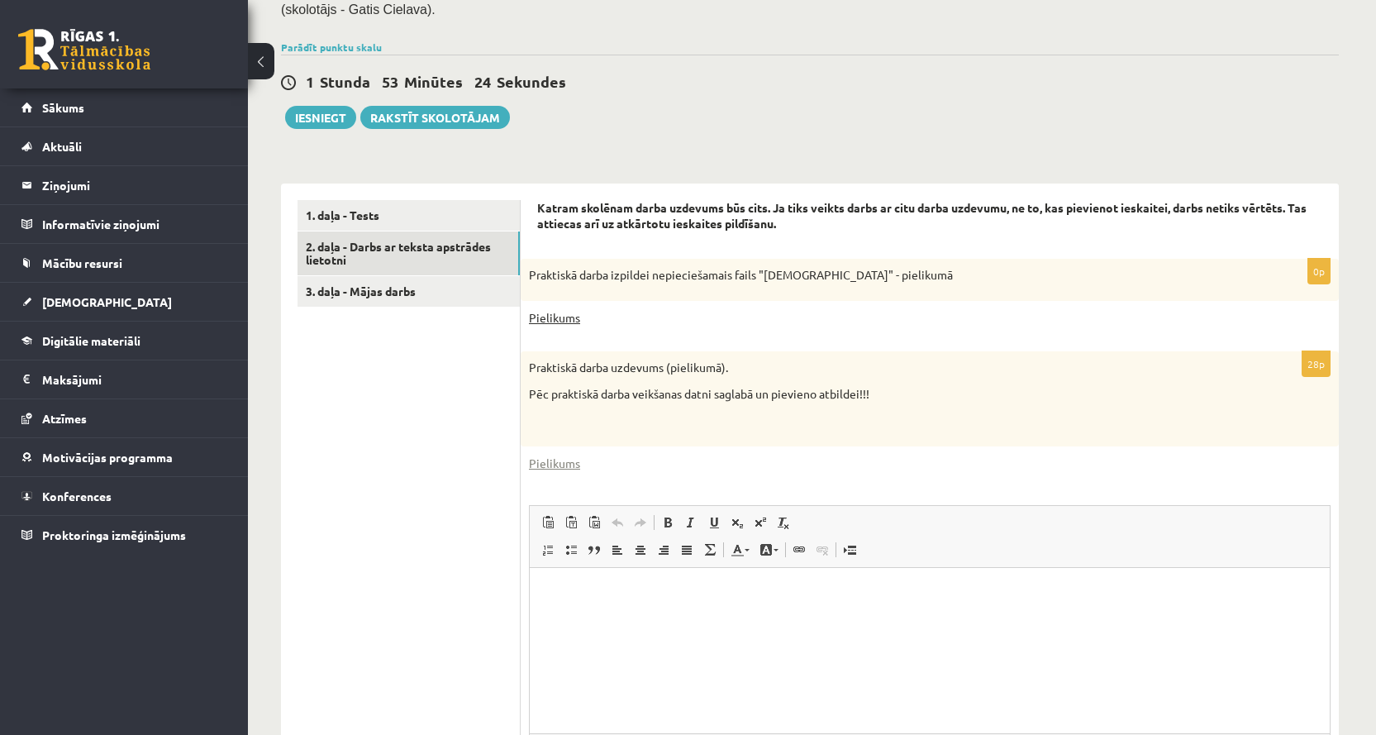
click at [557, 312] on link "Pielikums" at bounding box center [554, 317] width 51 height 17
click at [548, 460] on link "Pielikums" at bounding box center [554, 463] width 51 height 17
